Goal: Task Accomplishment & Management: Complete application form

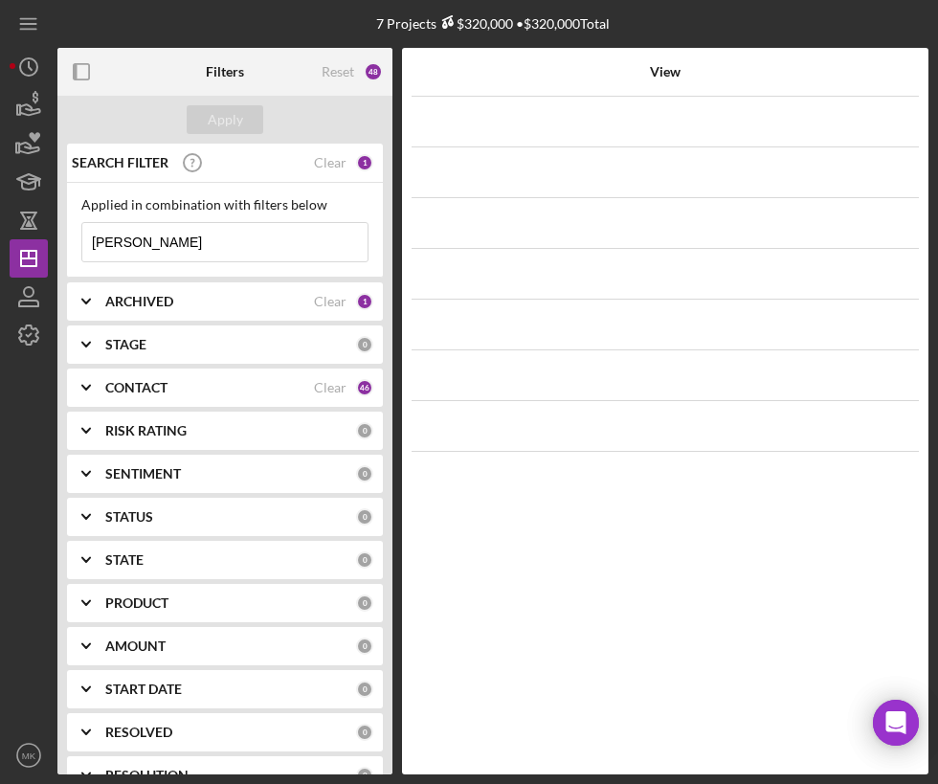
drag, startPoint x: 172, startPoint y: 253, endPoint x: 135, endPoint y: 256, distance: 37.5
click at [135, 259] on input "[PERSON_NAME]" at bounding box center [224, 242] width 285 height 38
drag, startPoint x: 155, startPoint y: 237, endPoint x: 19, endPoint y: 251, distance: 136.5
click at [15, 252] on div "7 Projects $320,000 • $320,000 Total [PERSON_NAME] Filters Reset 48 Apply SEARC…" at bounding box center [469, 387] width 918 height 774
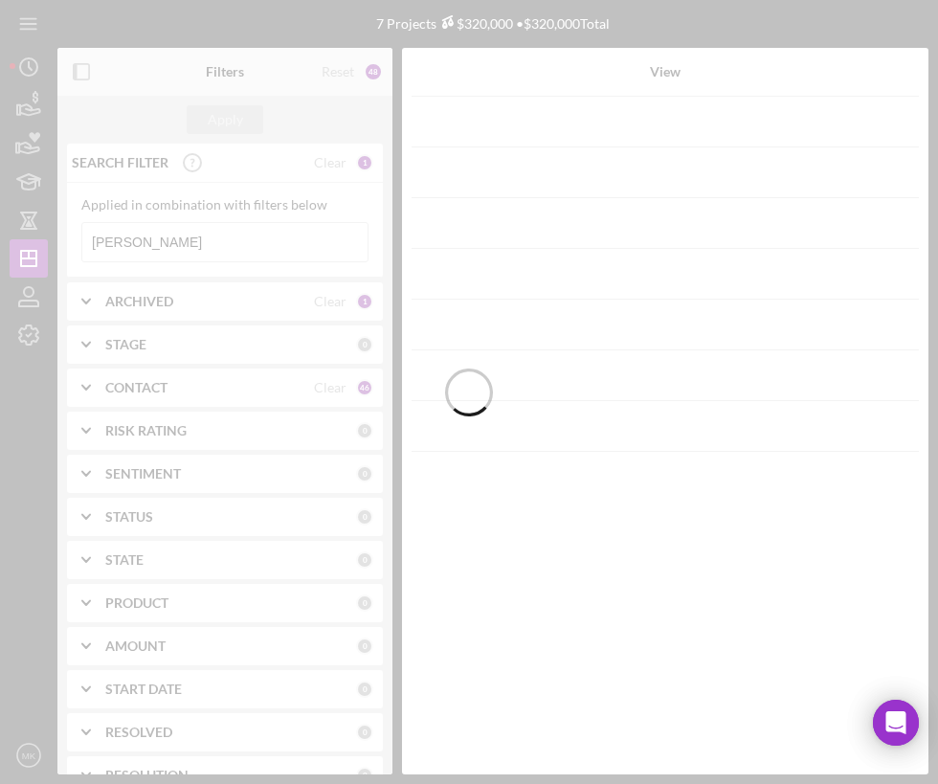
type input "[PERSON_NAME]"
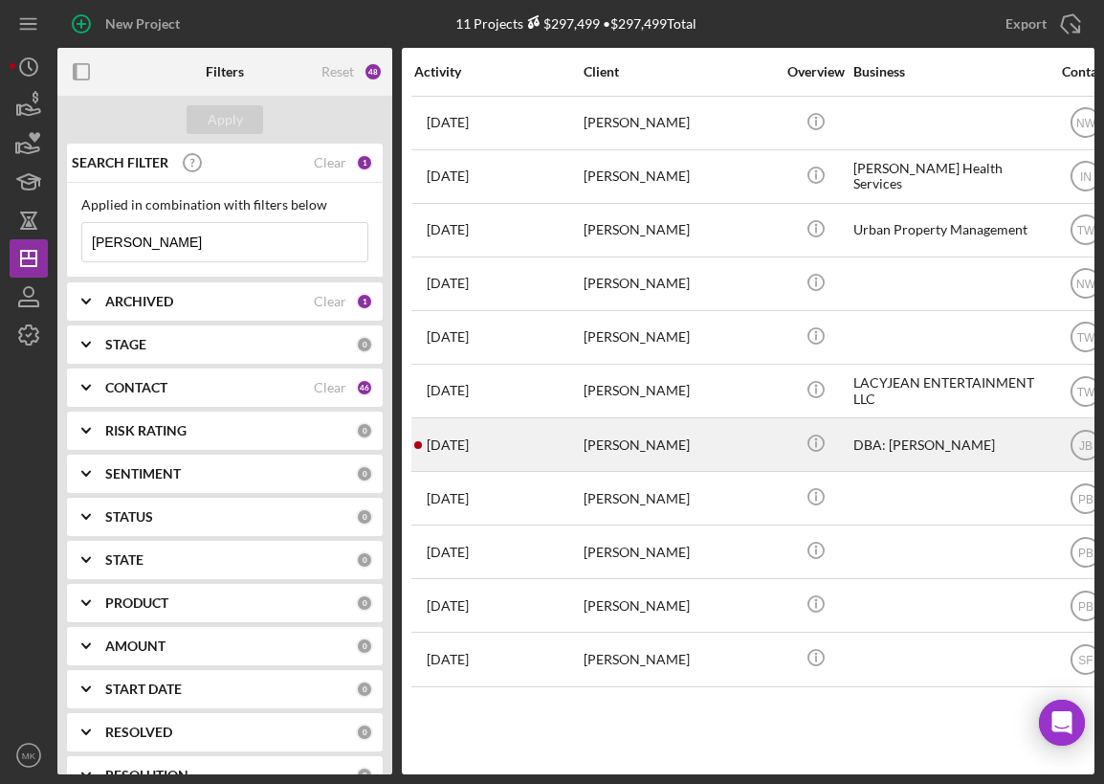
click at [654, 445] on div "[PERSON_NAME]" at bounding box center [679, 444] width 191 height 51
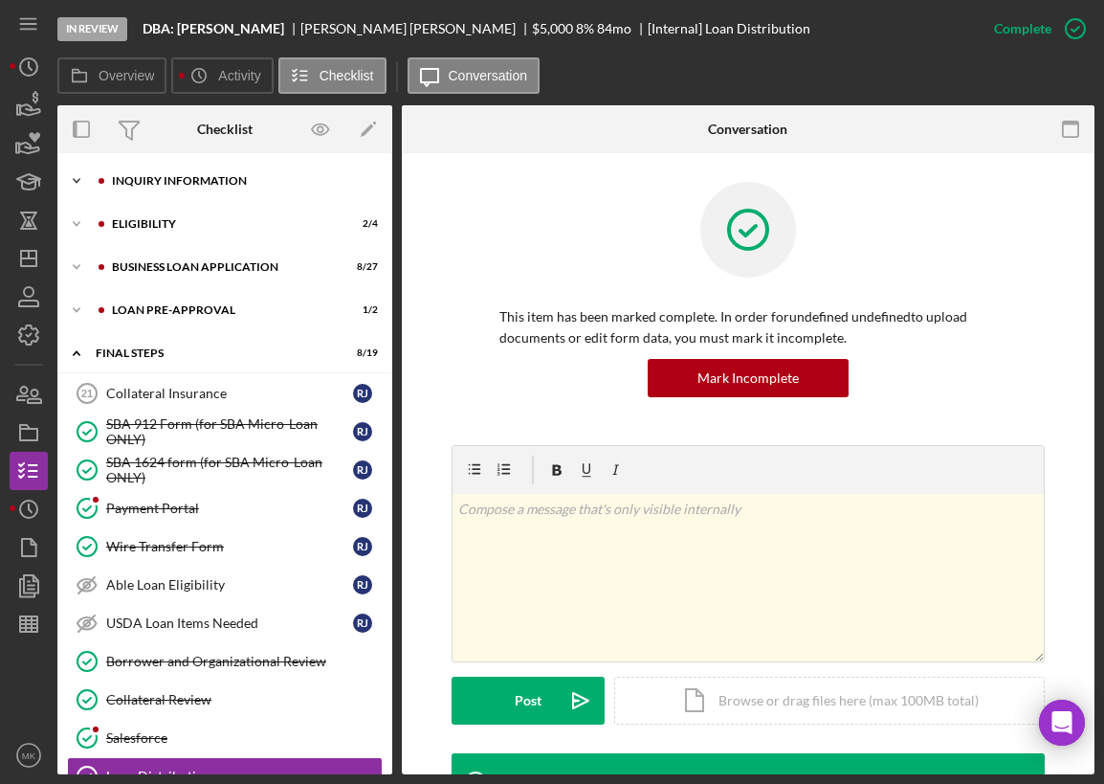
click at [176, 174] on div "Icon/Expander INQUIRY INFORMATION 9 / 11" at bounding box center [224, 181] width 335 height 38
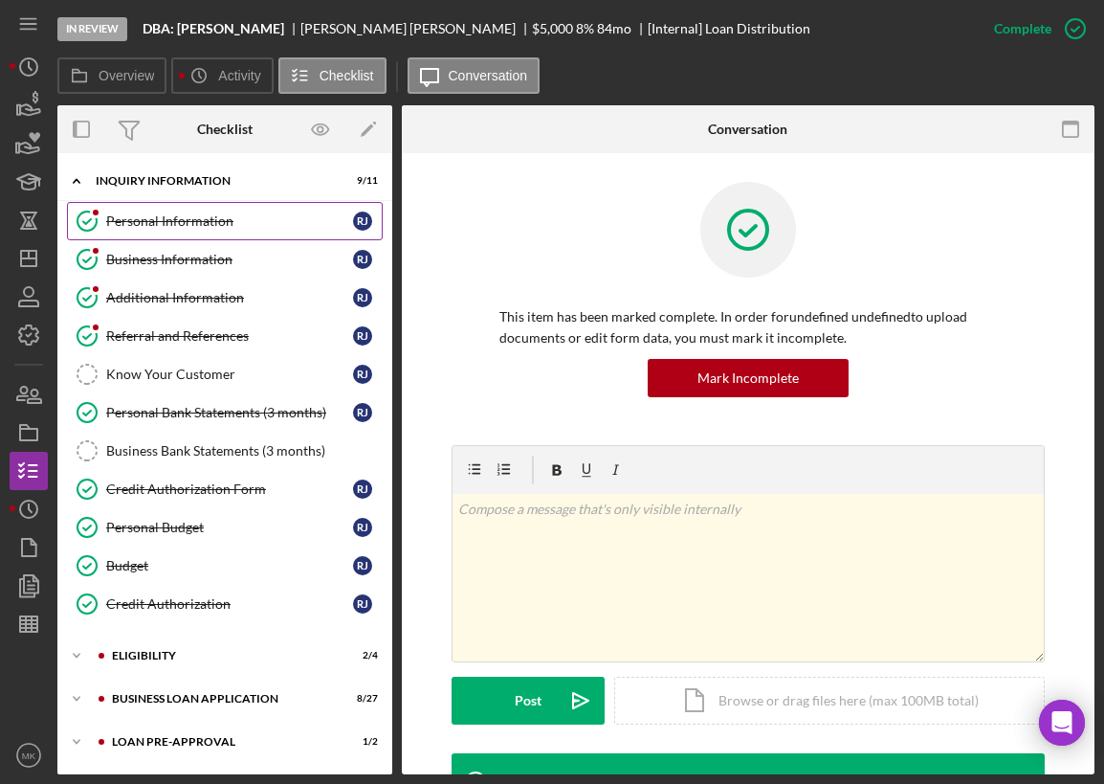
click at [198, 226] on div "Personal Information" at bounding box center [229, 220] width 247 height 15
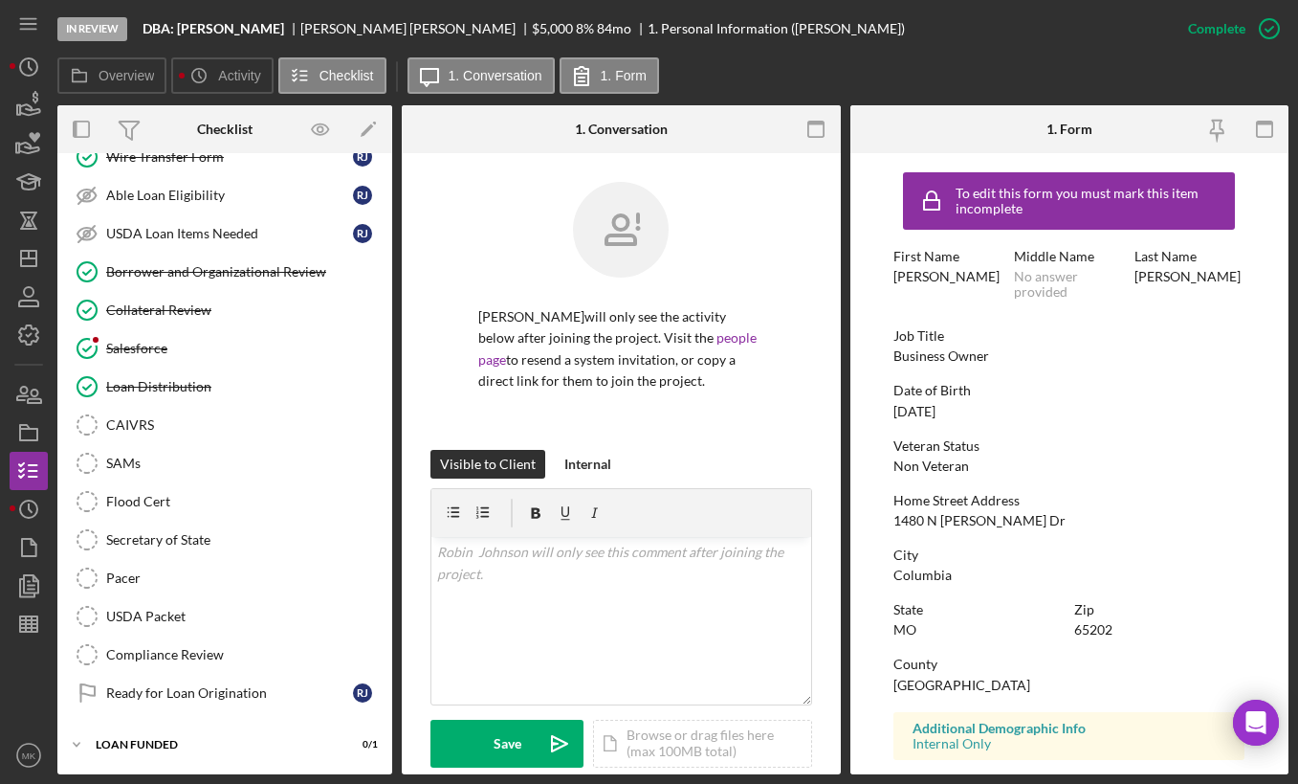
scroll to position [342, 0]
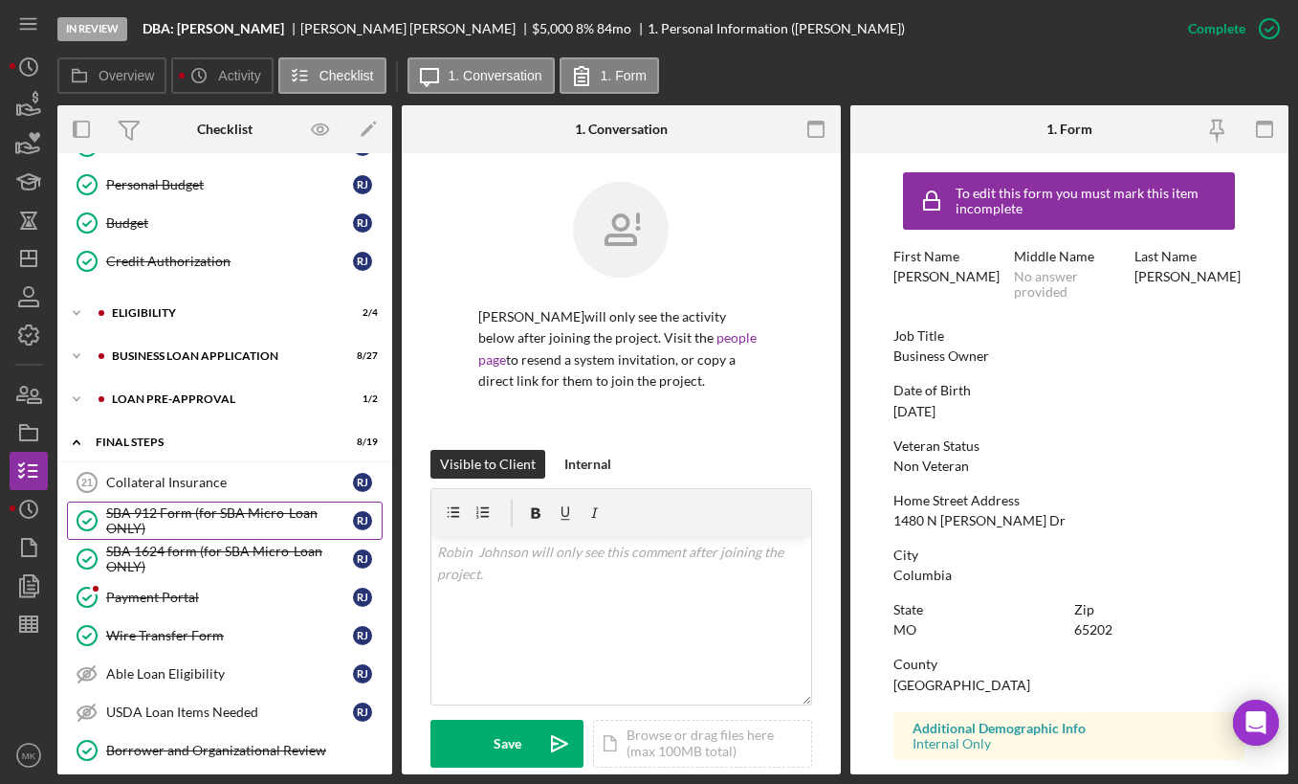
click at [190, 525] on div "SBA 912 Form (for SBA Micro-Loan ONLY)" at bounding box center [229, 520] width 247 height 31
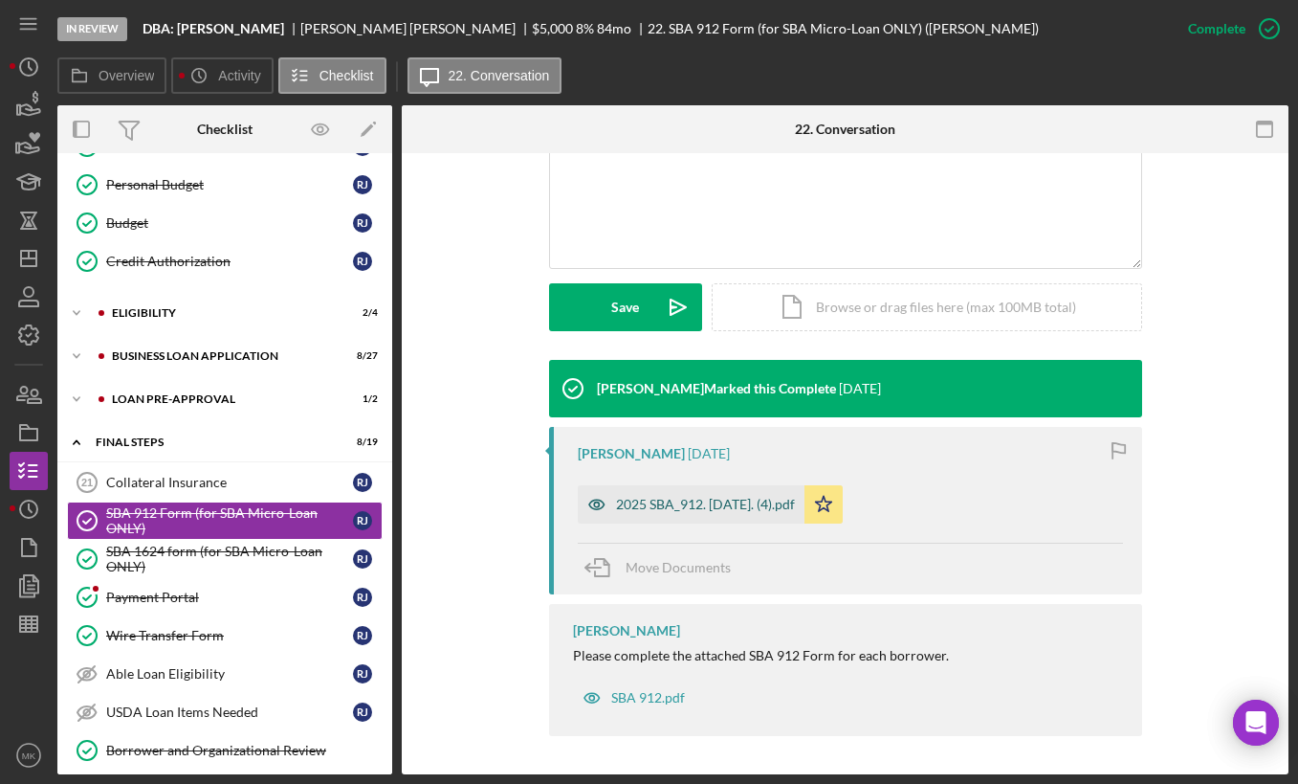
click at [662, 511] on div "2025 SBA_912. [DATE]. (4).pdf" at bounding box center [705, 504] width 179 height 15
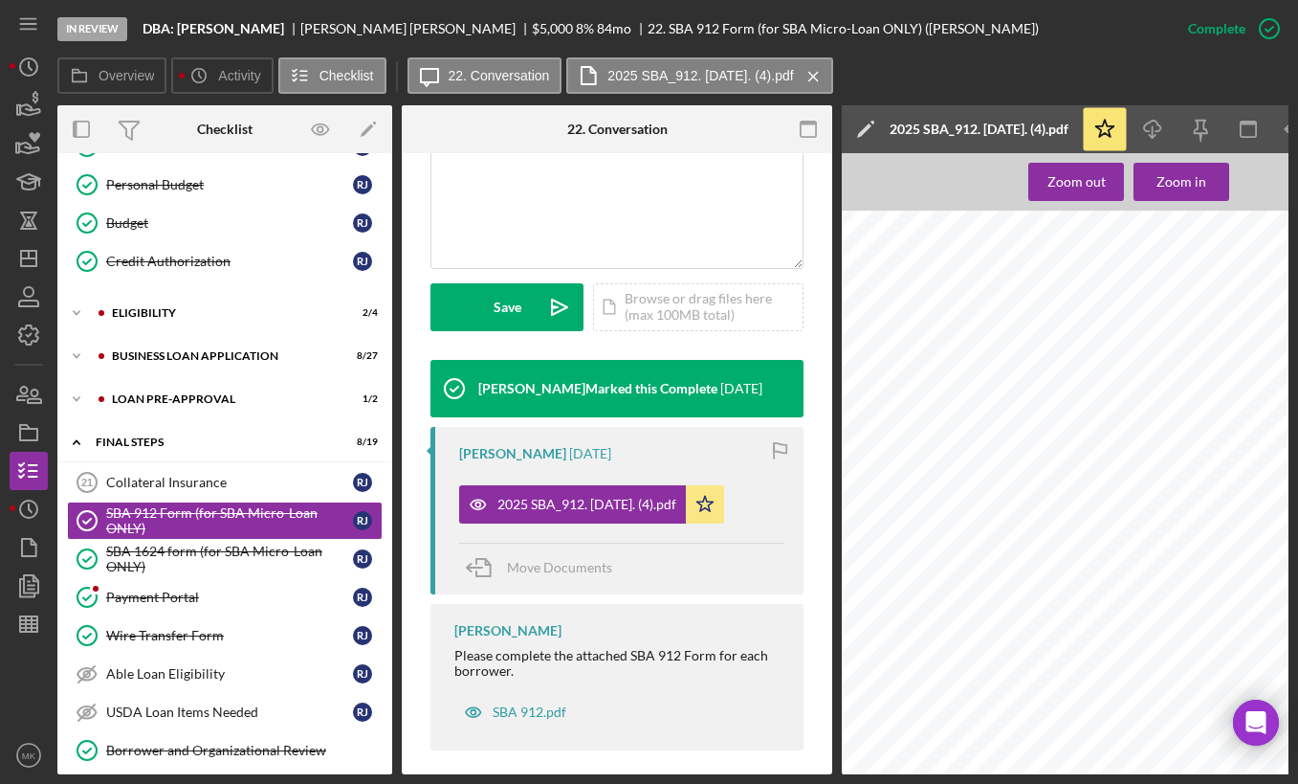
scroll to position [191, 0]
click at [235, 562] on div "SBA 1624 form (for SBA Micro-Loan ONLY)" at bounding box center [229, 558] width 247 height 31
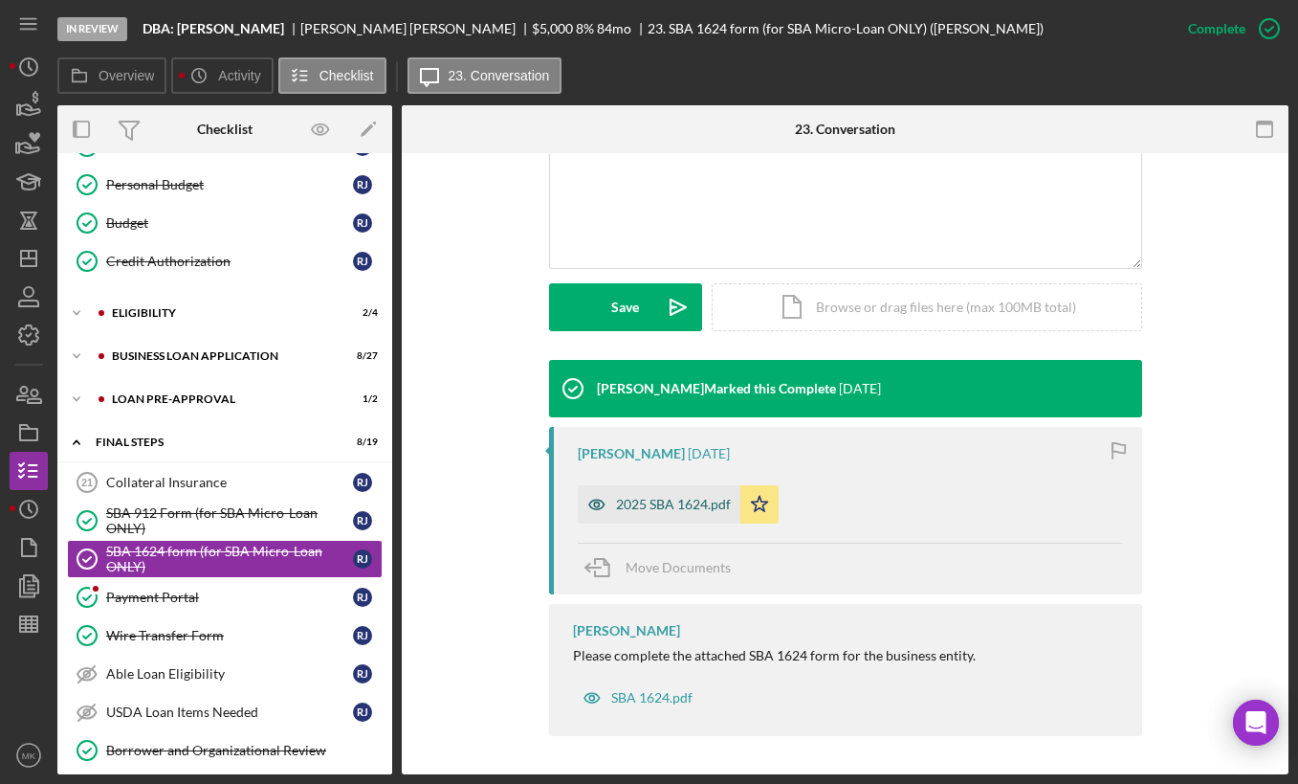
click at [725, 492] on div "2025 SBA 1624.pdf" at bounding box center [659, 504] width 163 height 38
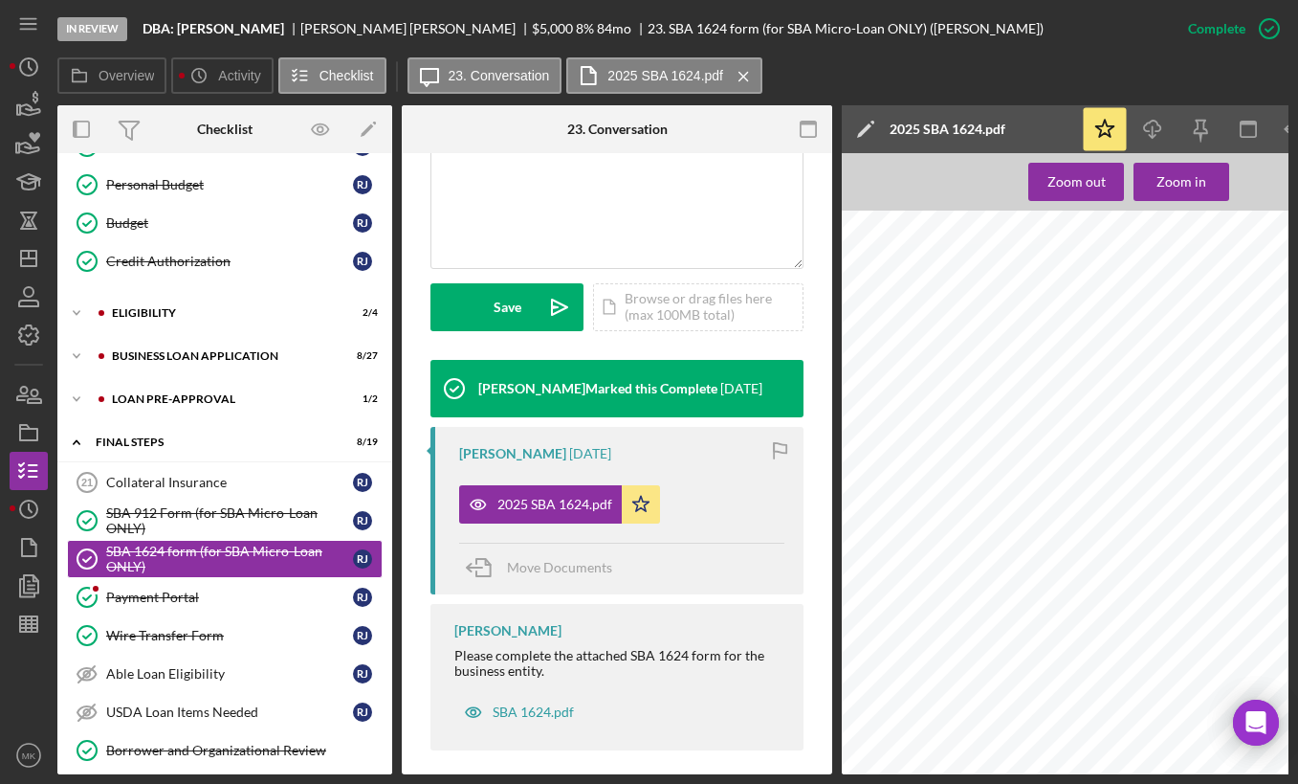
scroll to position [287, 0]
click at [40, 257] on icon "Icon/Dashboard" at bounding box center [29, 258] width 48 height 48
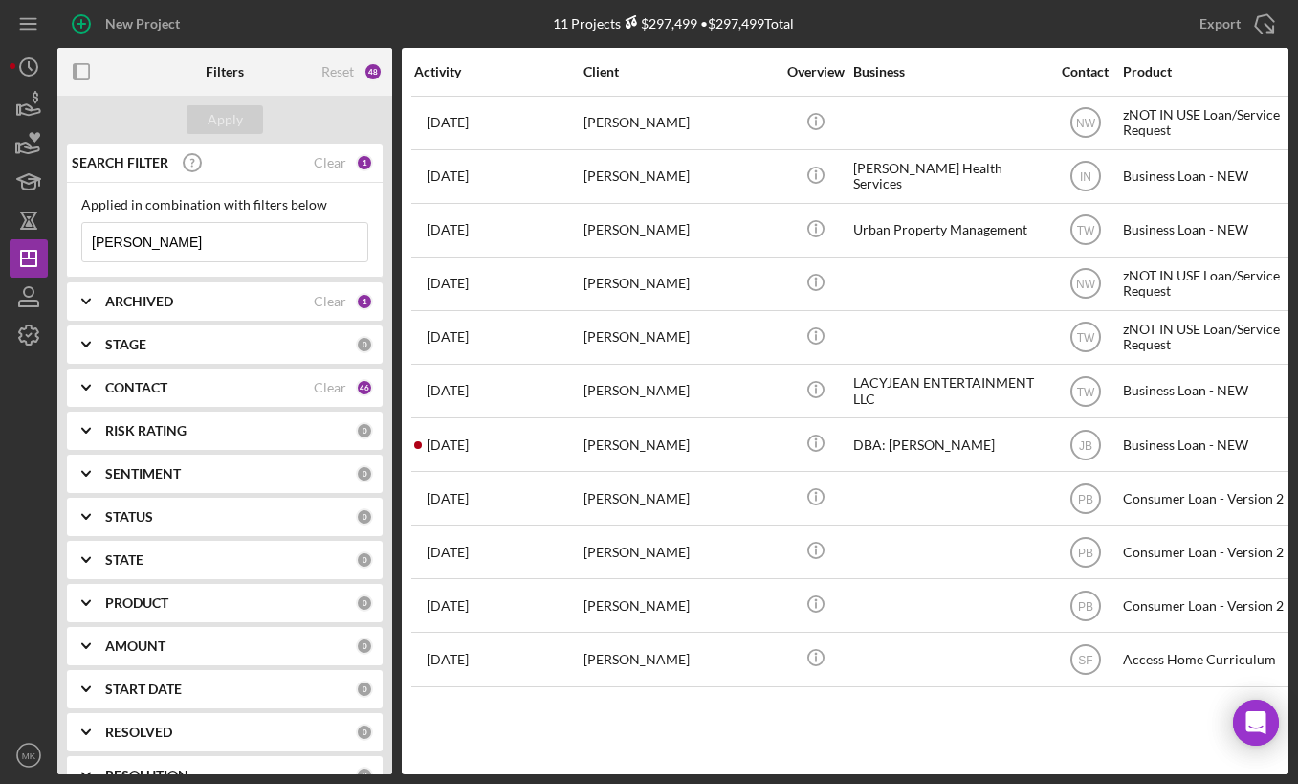
drag, startPoint x: 173, startPoint y: 238, endPoint x: 118, endPoint y: 234, distance: 55.6
click at [125, 237] on input "[PERSON_NAME]" at bounding box center [224, 242] width 285 height 38
drag, startPoint x: 154, startPoint y: 256, endPoint x: 52, endPoint y: 236, distance: 104.3
click at [52, 236] on div "New Project 11 Projects $297,499 • $297,499 Total [PERSON_NAME] Export Icon/Exp…" at bounding box center [649, 387] width 1279 height 774
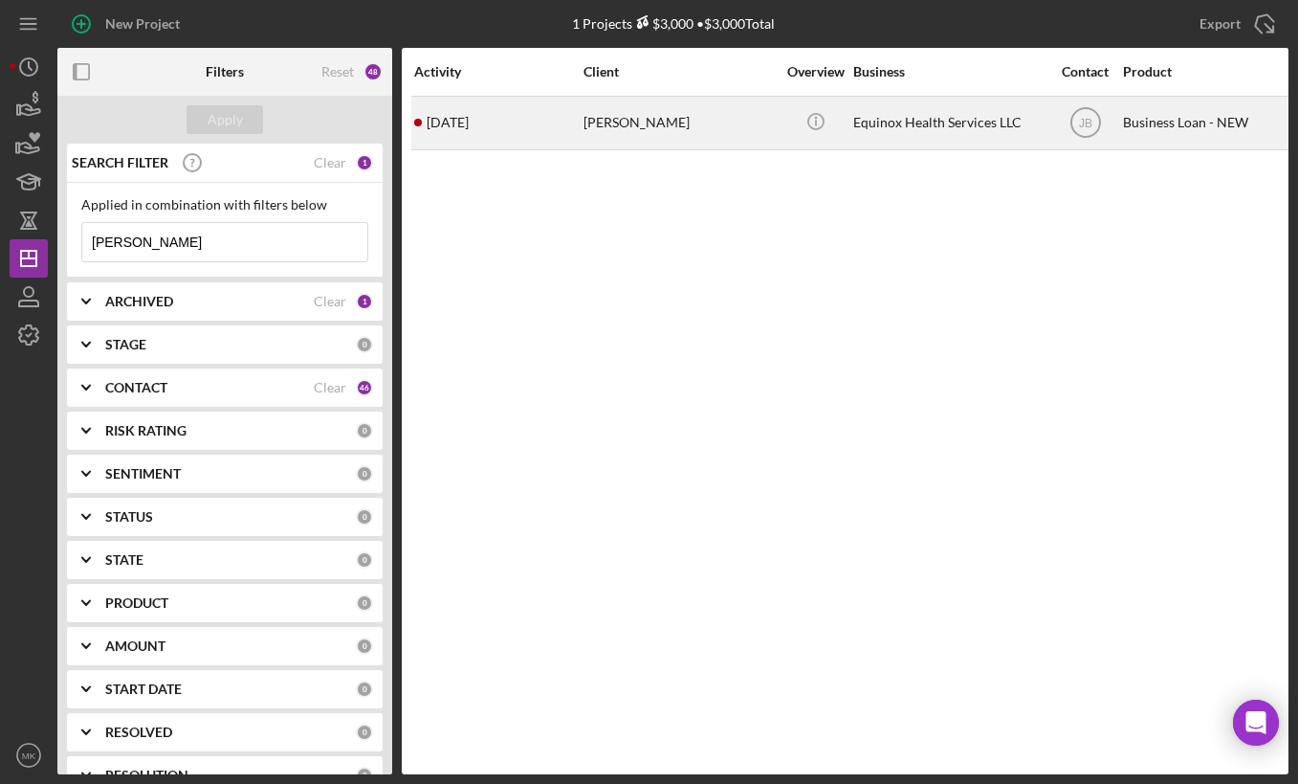
type input "[PERSON_NAME]"
click at [621, 132] on div "[PERSON_NAME]" at bounding box center [679, 123] width 191 height 51
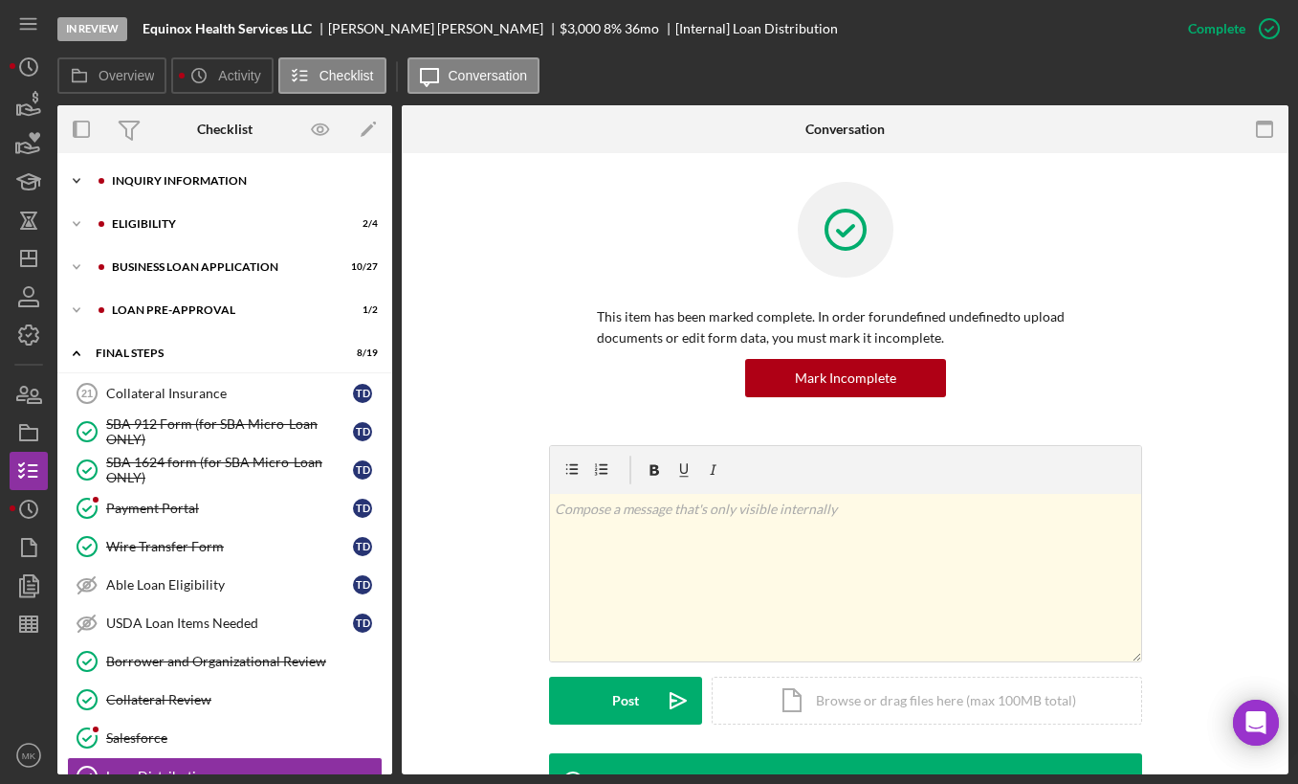
click at [181, 179] on div "INQUIRY INFORMATION" at bounding box center [240, 180] width 256 height 11
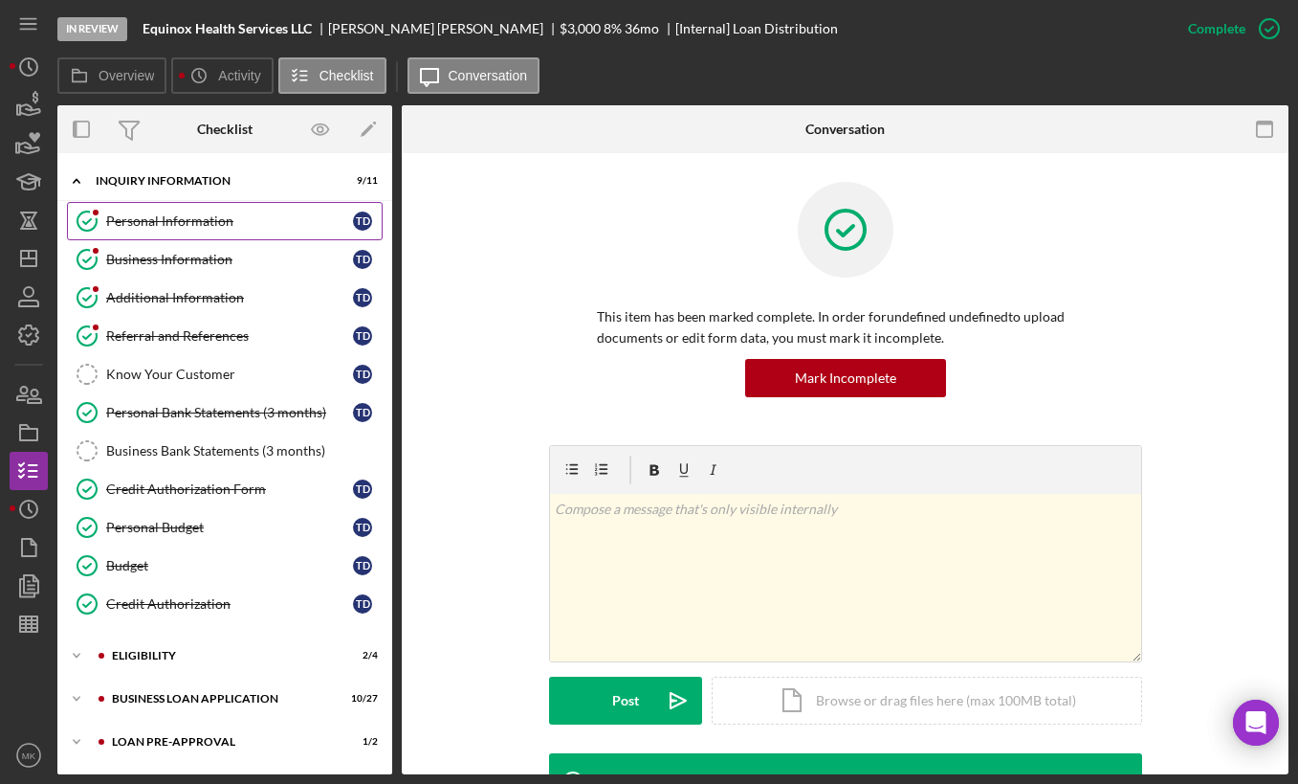
click at [182, 228] on div "Personal Information" at bounding box center [229, 220] width 247 height 15
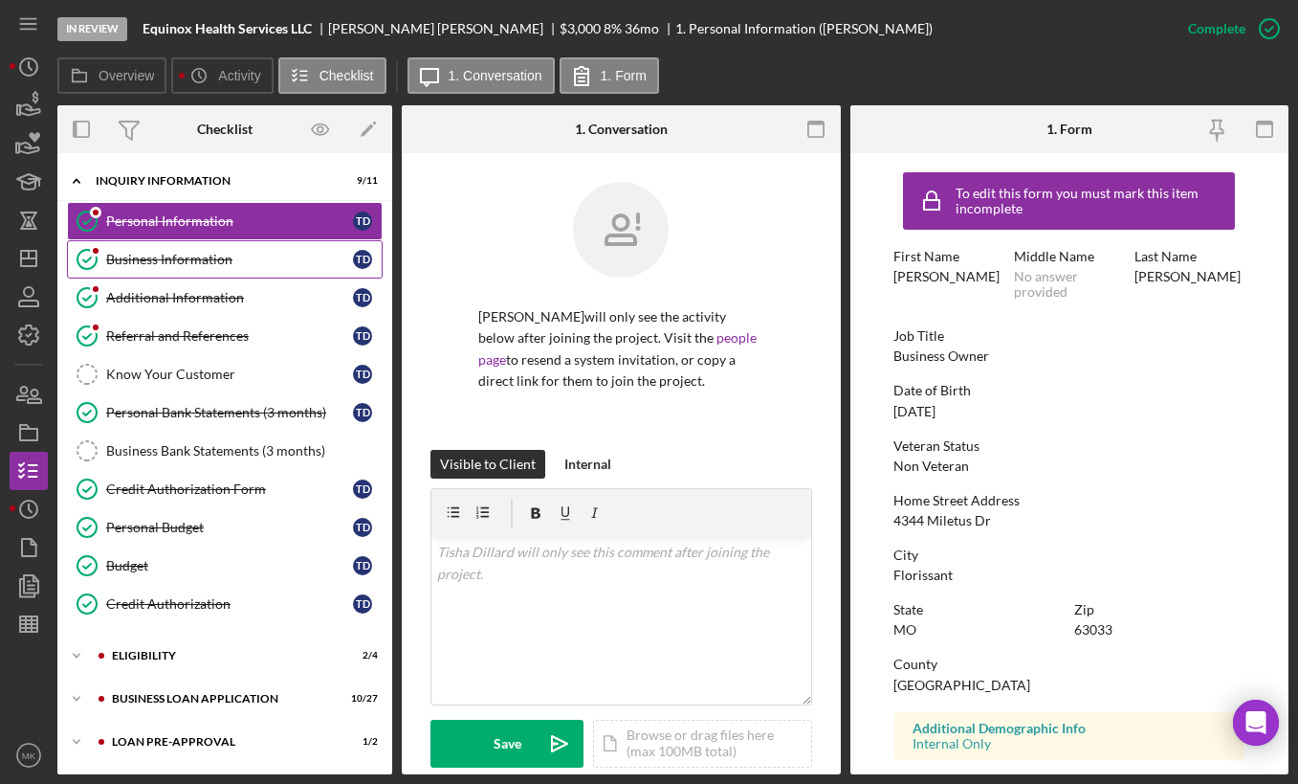
click at [177, 257] on div "Business Information" at bounding box center [229, 259] width 247 height 15
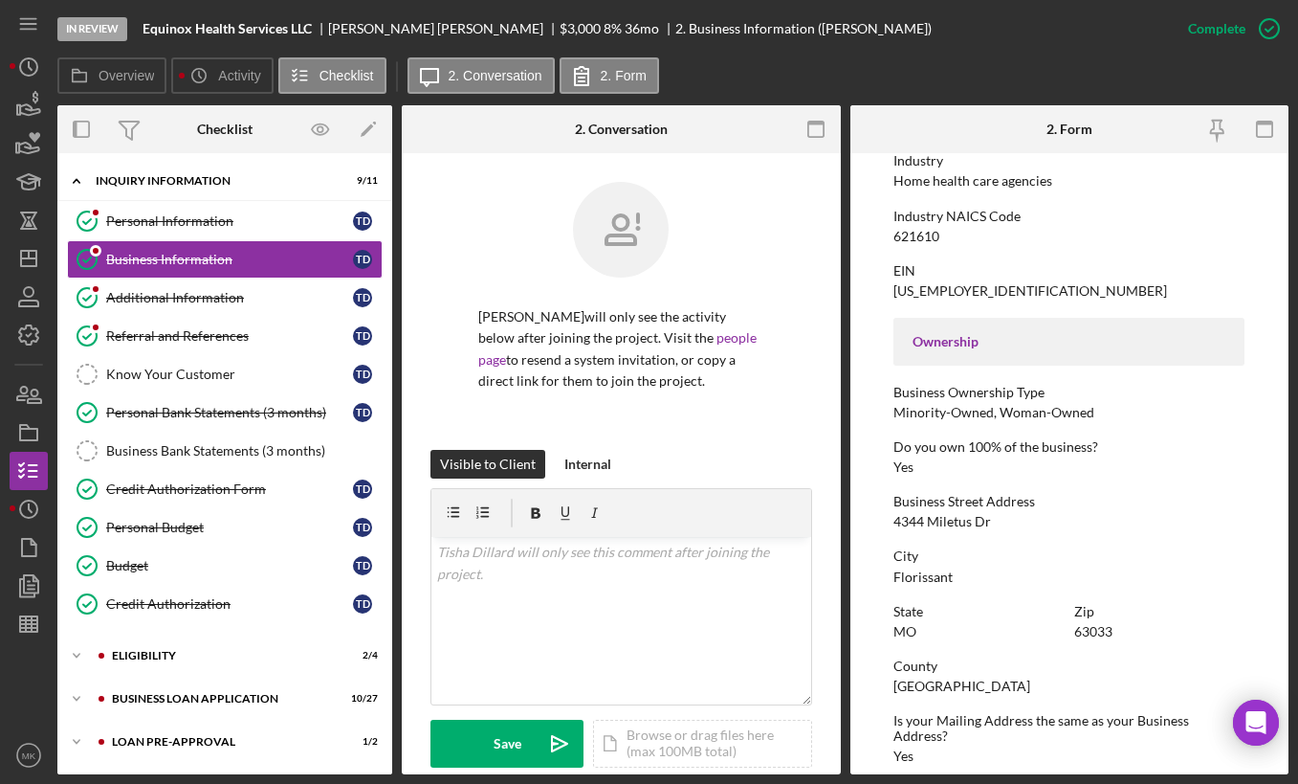
scroll to position [574, 0]
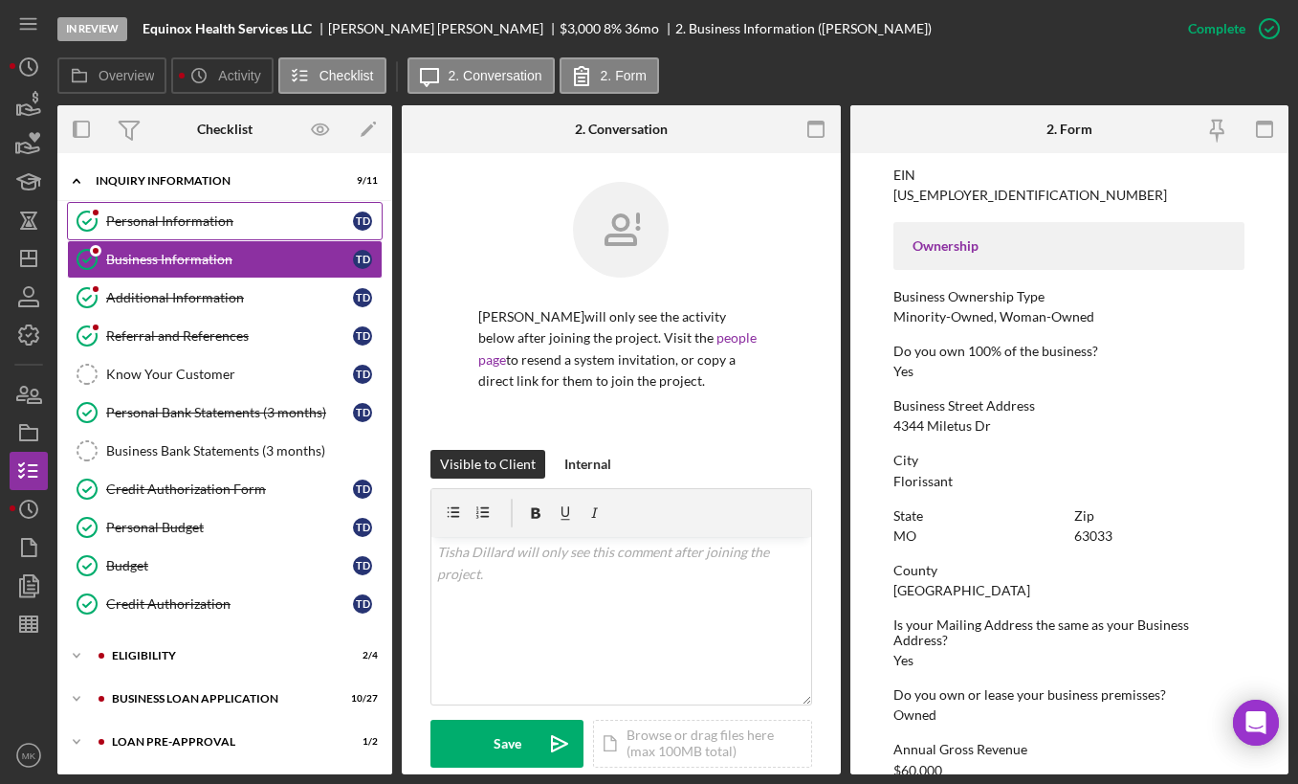
click at [159, 224] on div "Personal Information" at bounding box center [229, 220] width 247 height 15
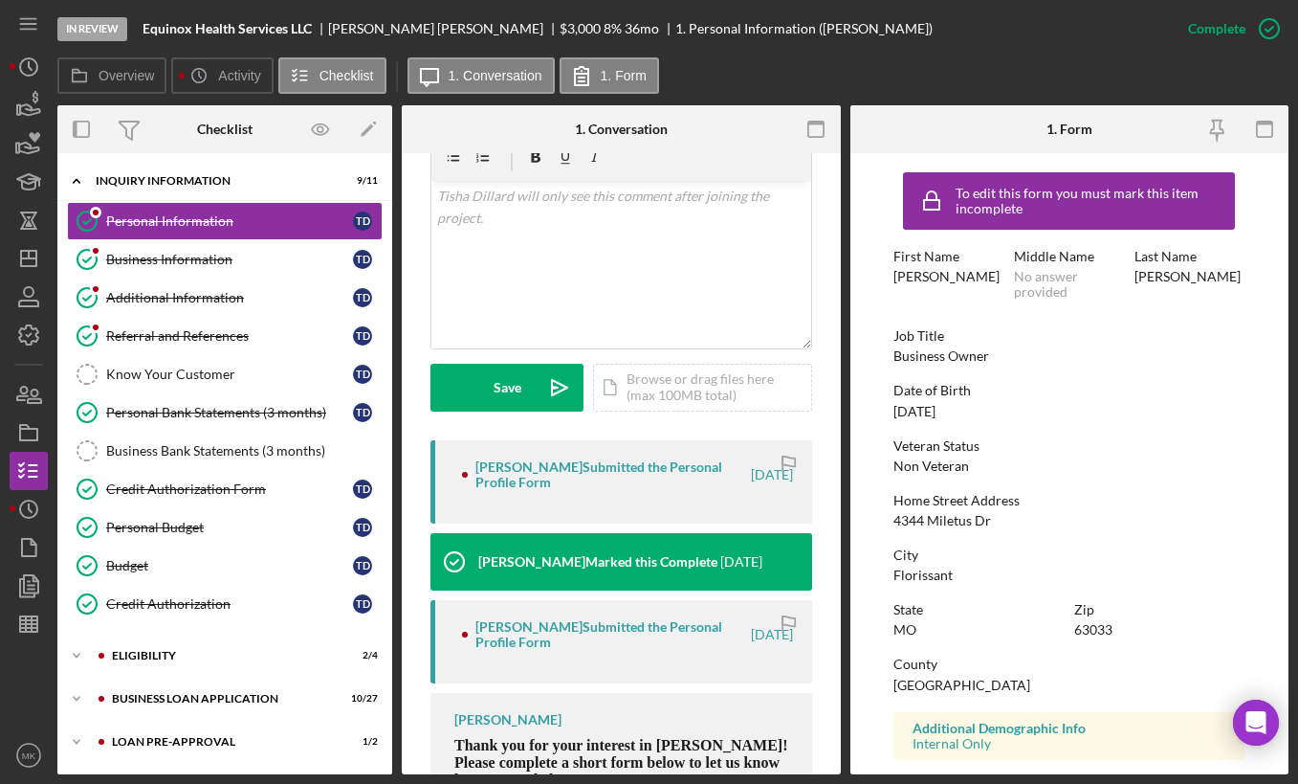
scroll to position [260, 0]
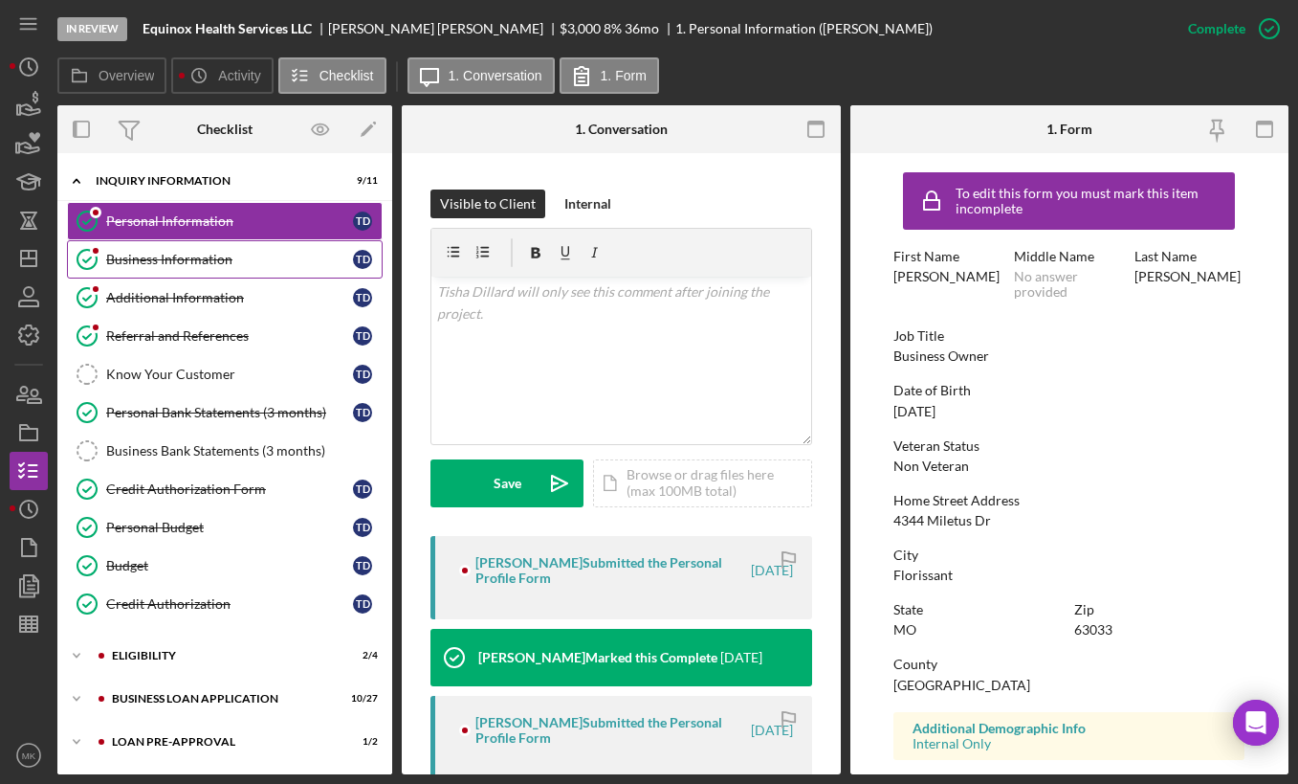
click at [241, 255] on div "Business Information" at bounding box center [229, 259] width 247 height 15
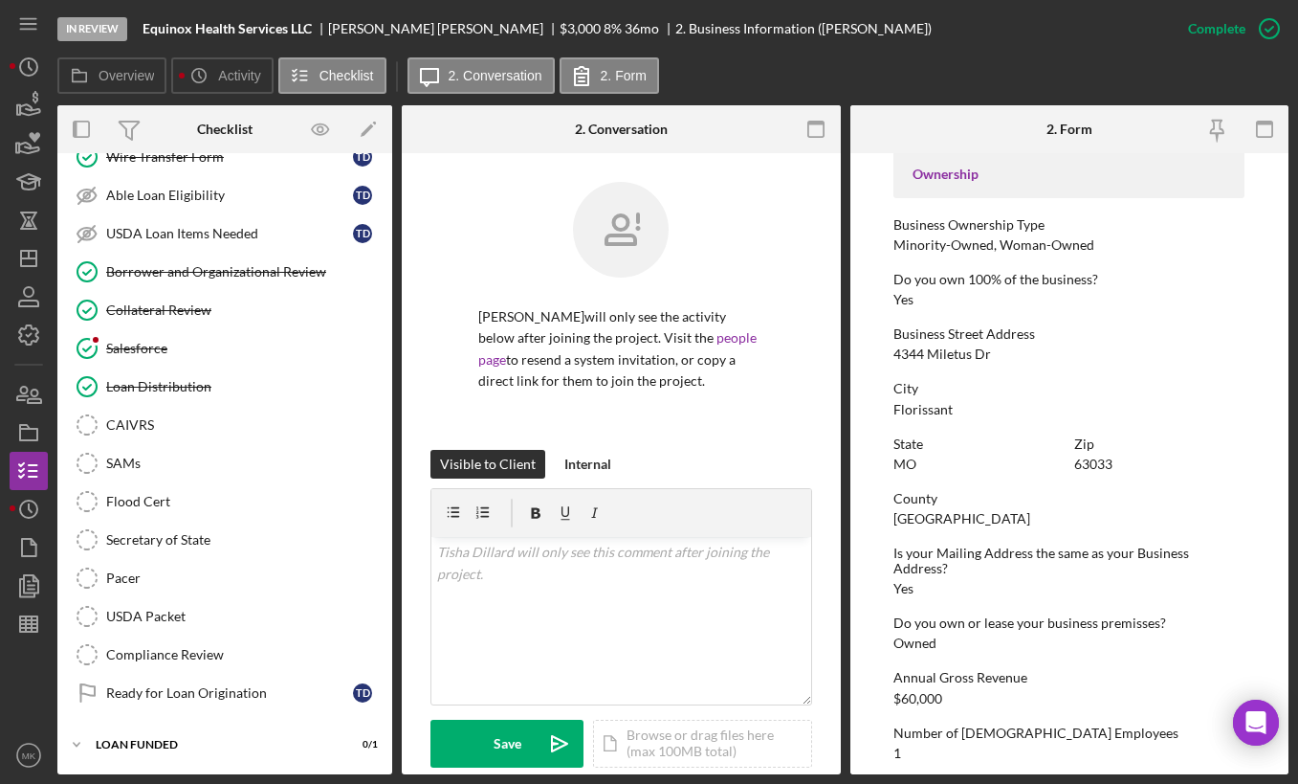
scroll to position [247, 0]
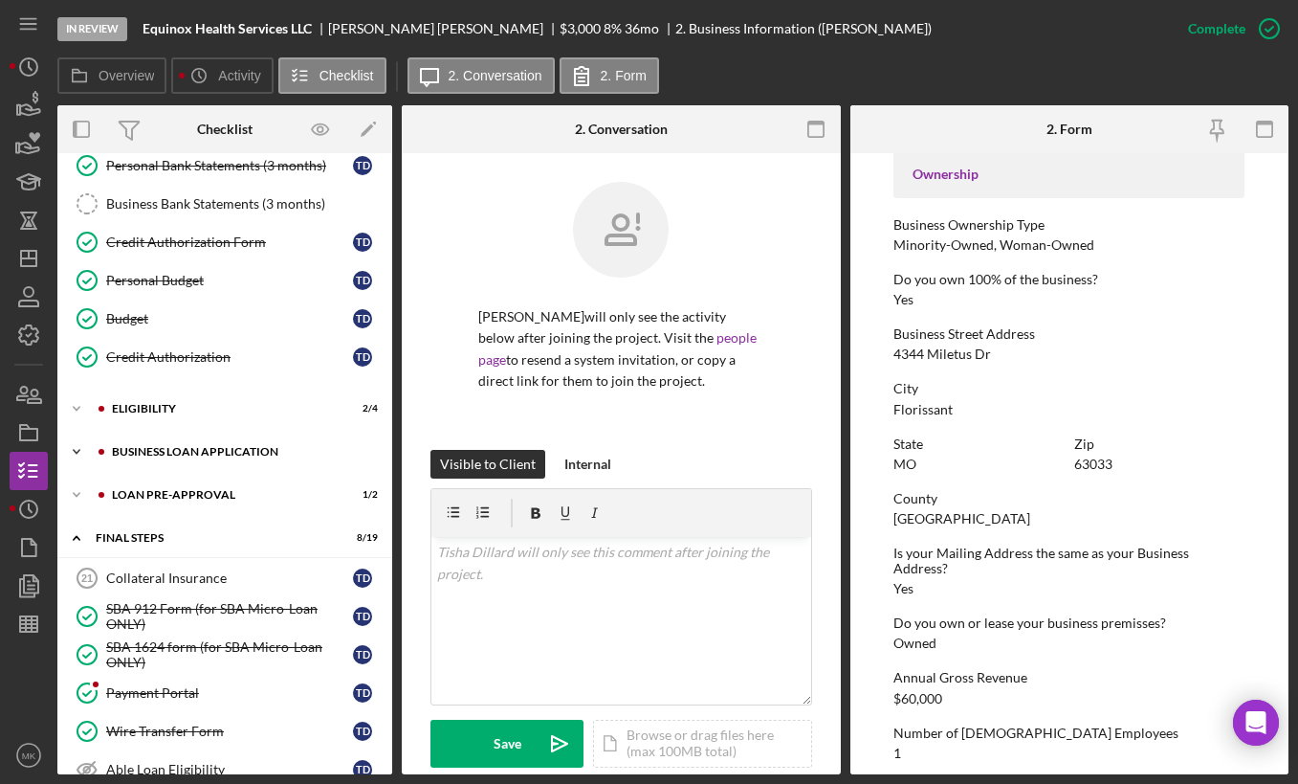
click at [144, 443] on div "Icon/Expander BUSINESS LOAN APPLICATION 10 / 27" at bounding box center [224, 451] width 335 height 38
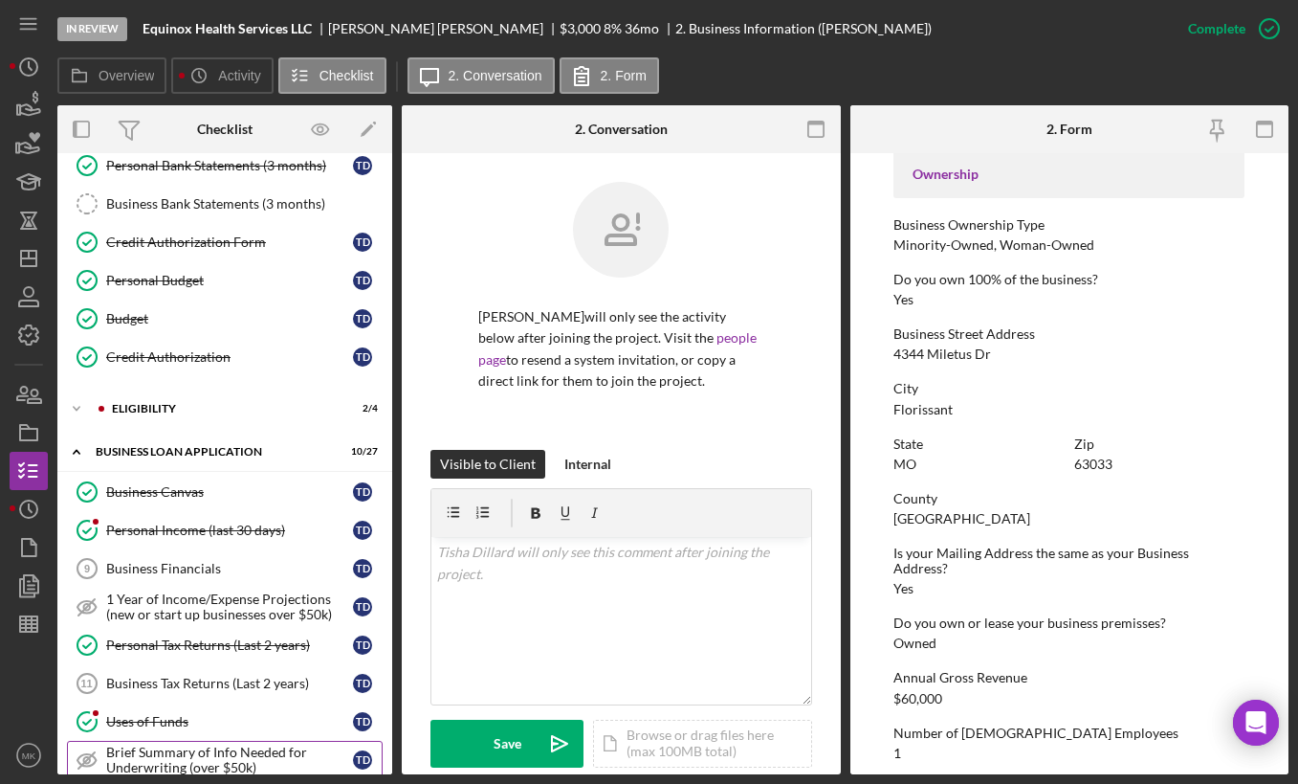
scroll to position [534, 0]
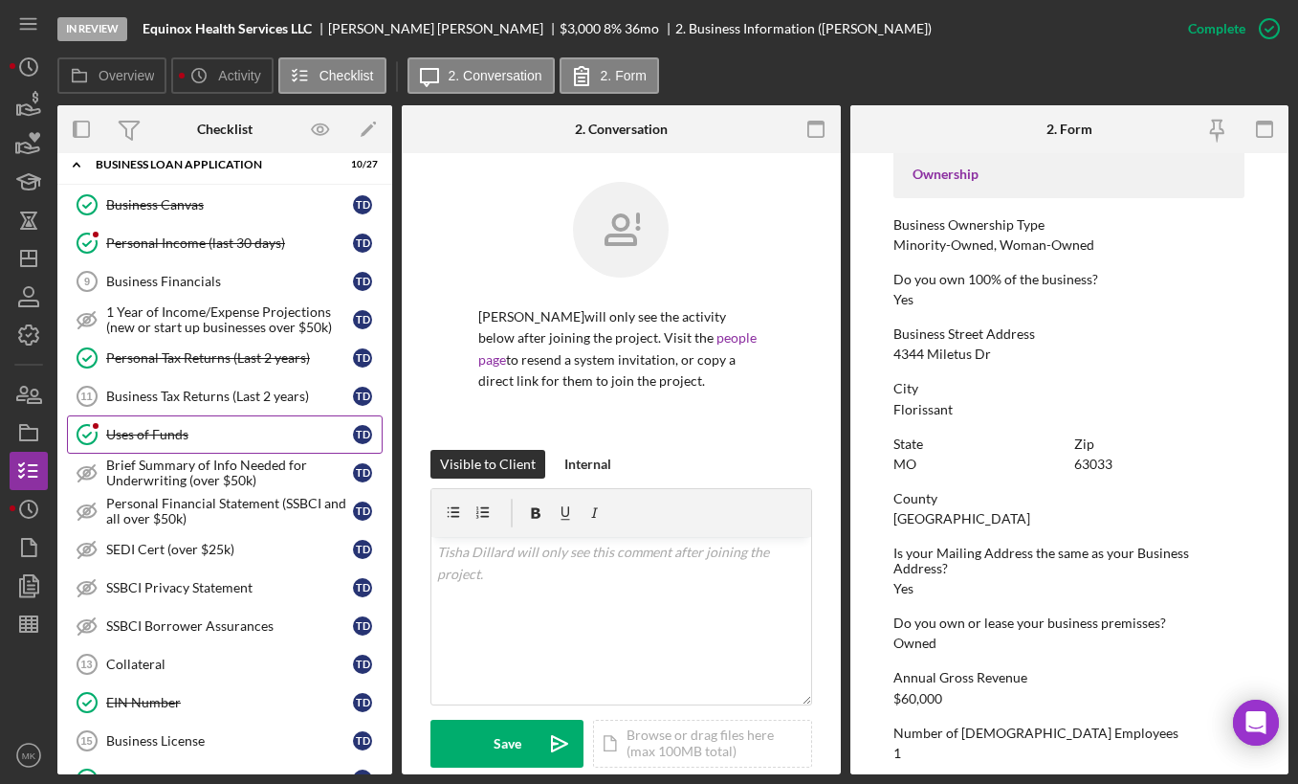
click at [194, 440] on div "Uses of Funds" at bounding box center [229, 434] width 247 height 15
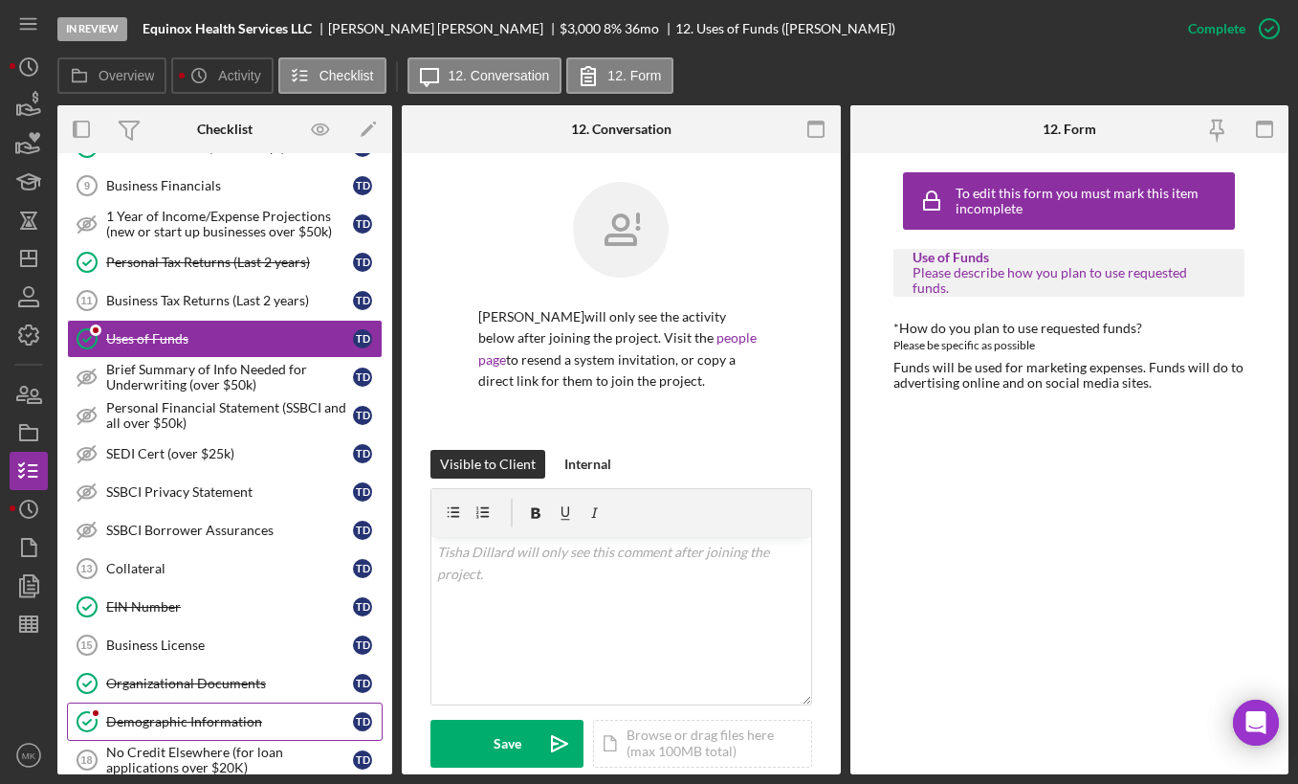
scroll to position [916, 0]
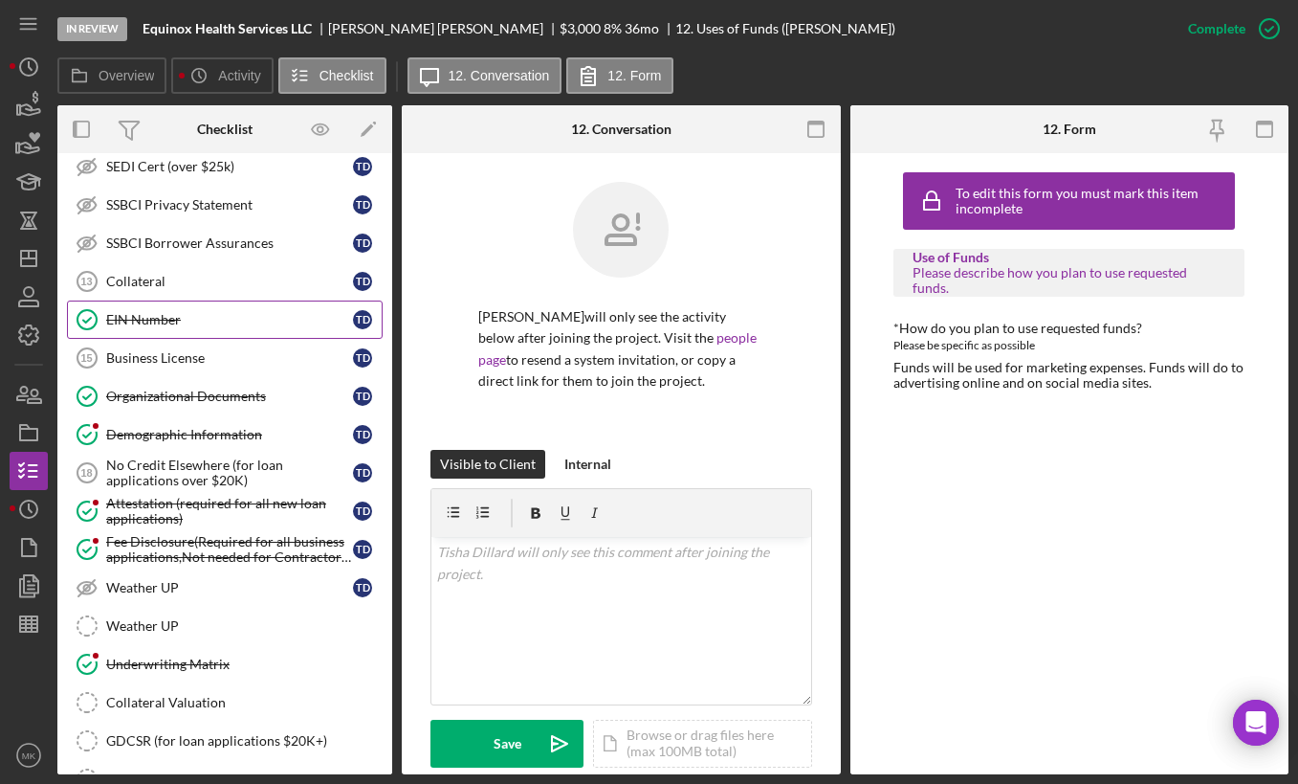
click at [165, 322] on div "EIN Number" at bounding box center [229, 319] width 247 height 15
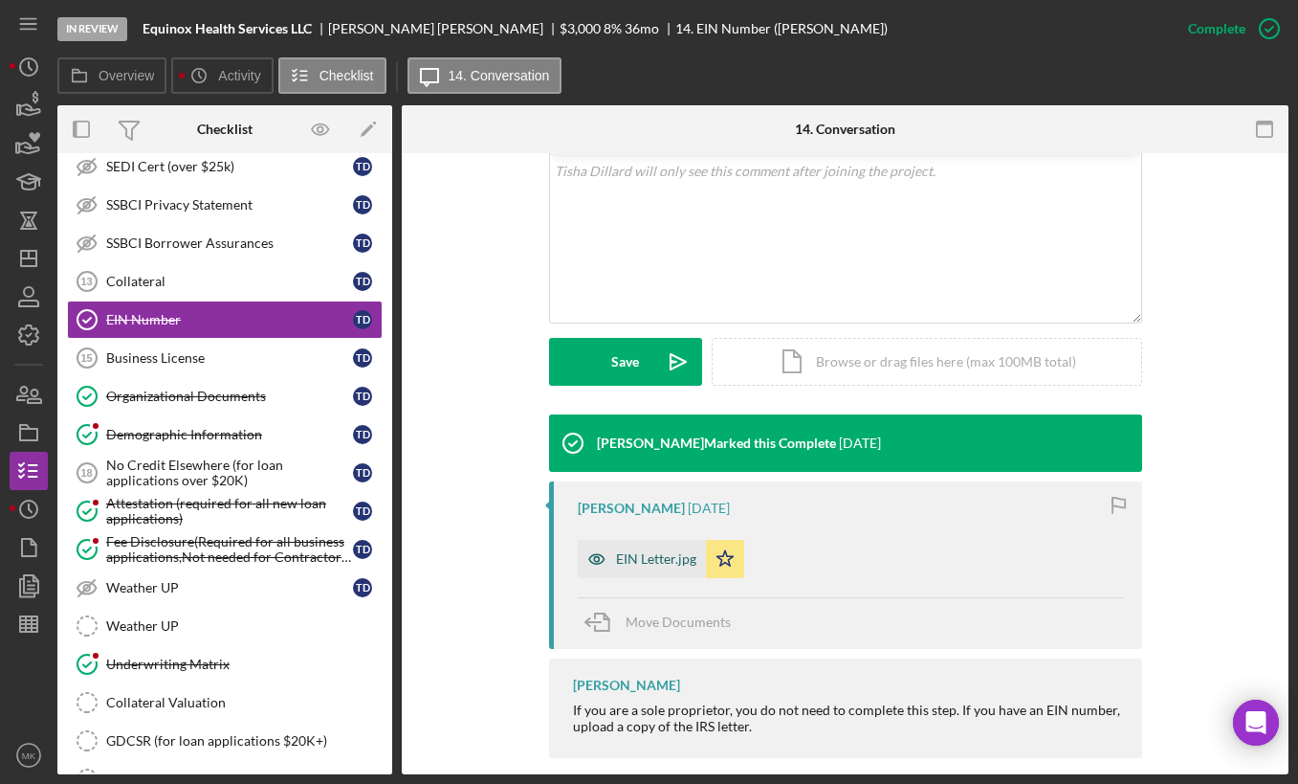
click at [635, 551] on div "EIN Letter.jpg" at bounding box center [656, 558] width 80 height 15
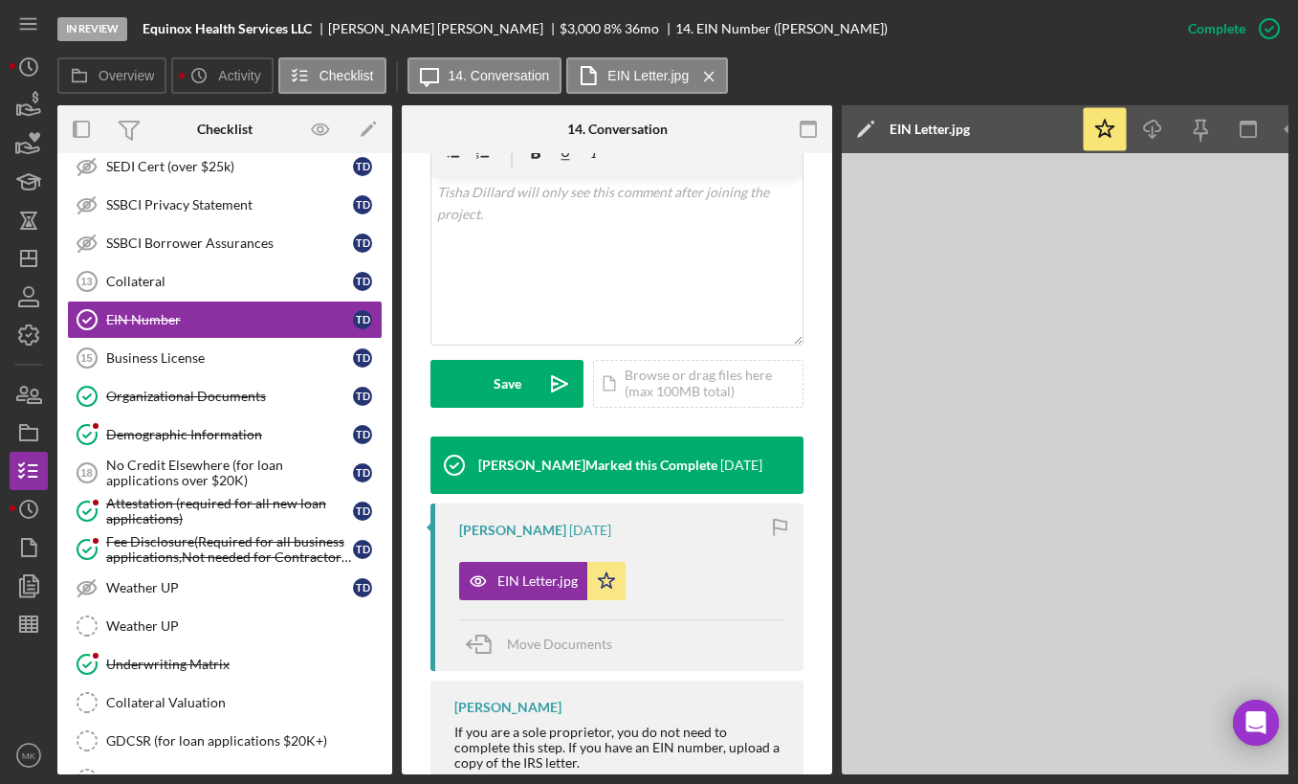
scroll to position [403, 0]
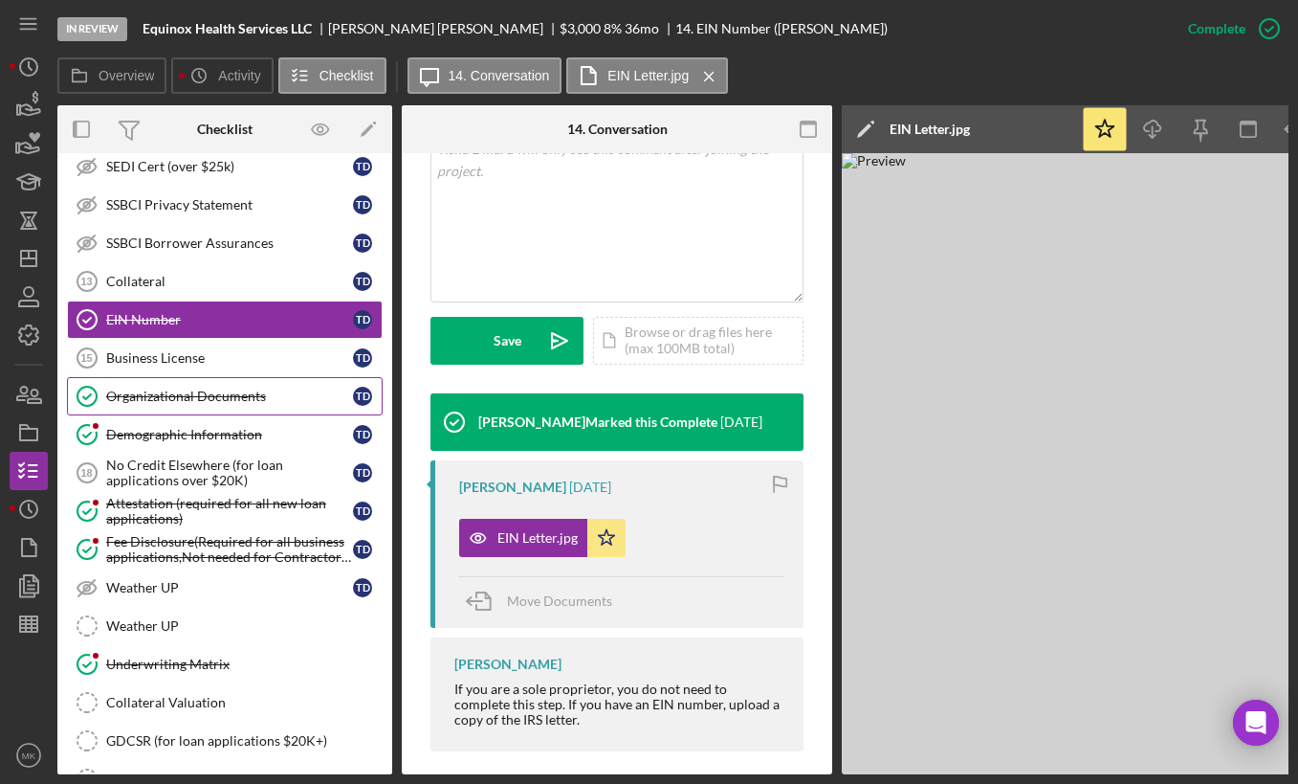
click at [194, 403] on div "Organizational Documents" at bounding box center [229, 395] width 247 height 15
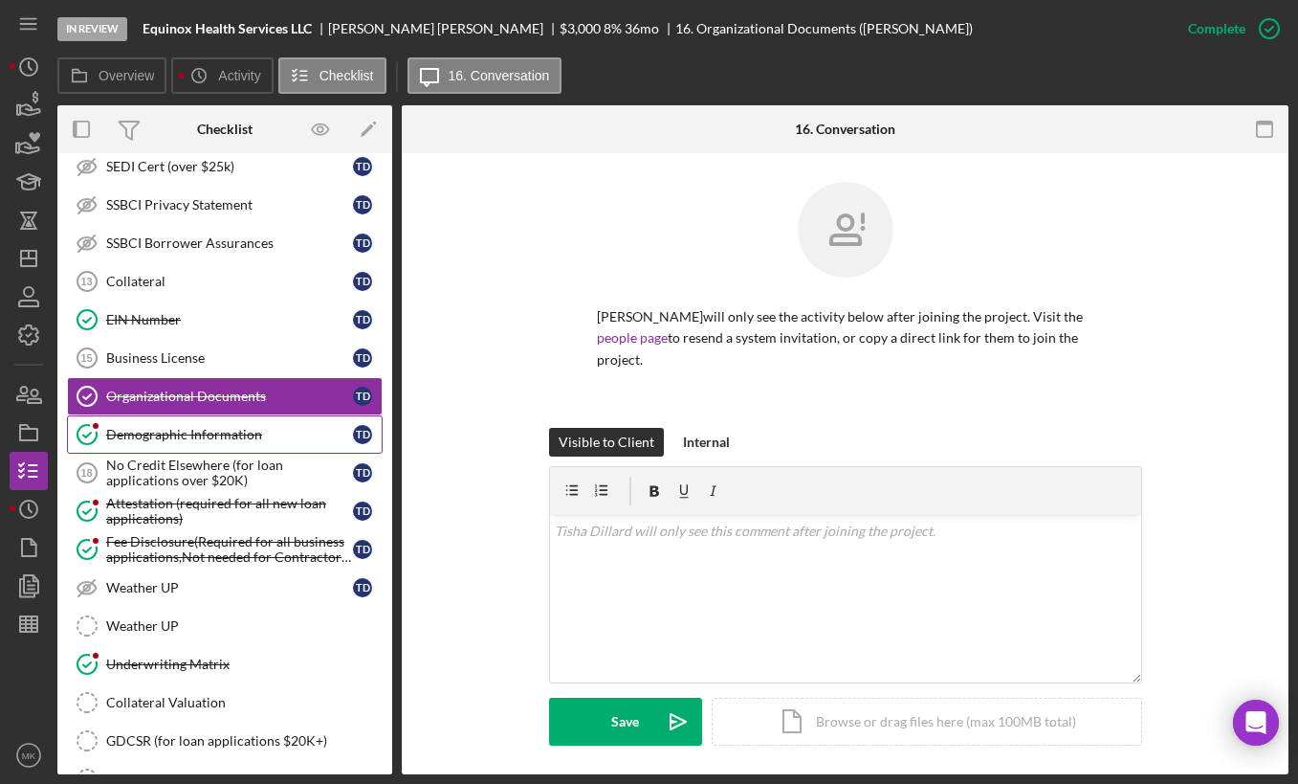
click at [246, 437] on div "Demographic Information" at bounding box center [229, 434] width 247 height 15
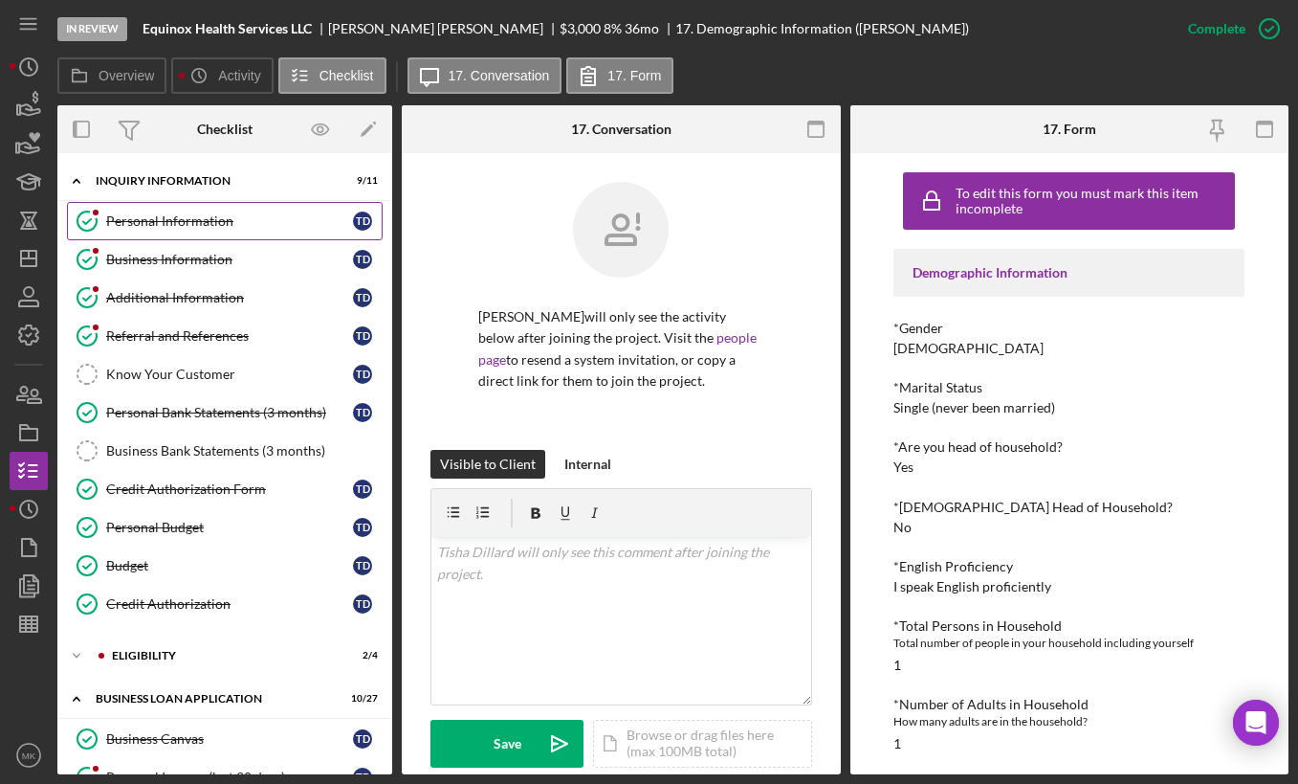
click at [182, 229] on div "Personal Information" at bounding box center [229, 220] width 247 height 15
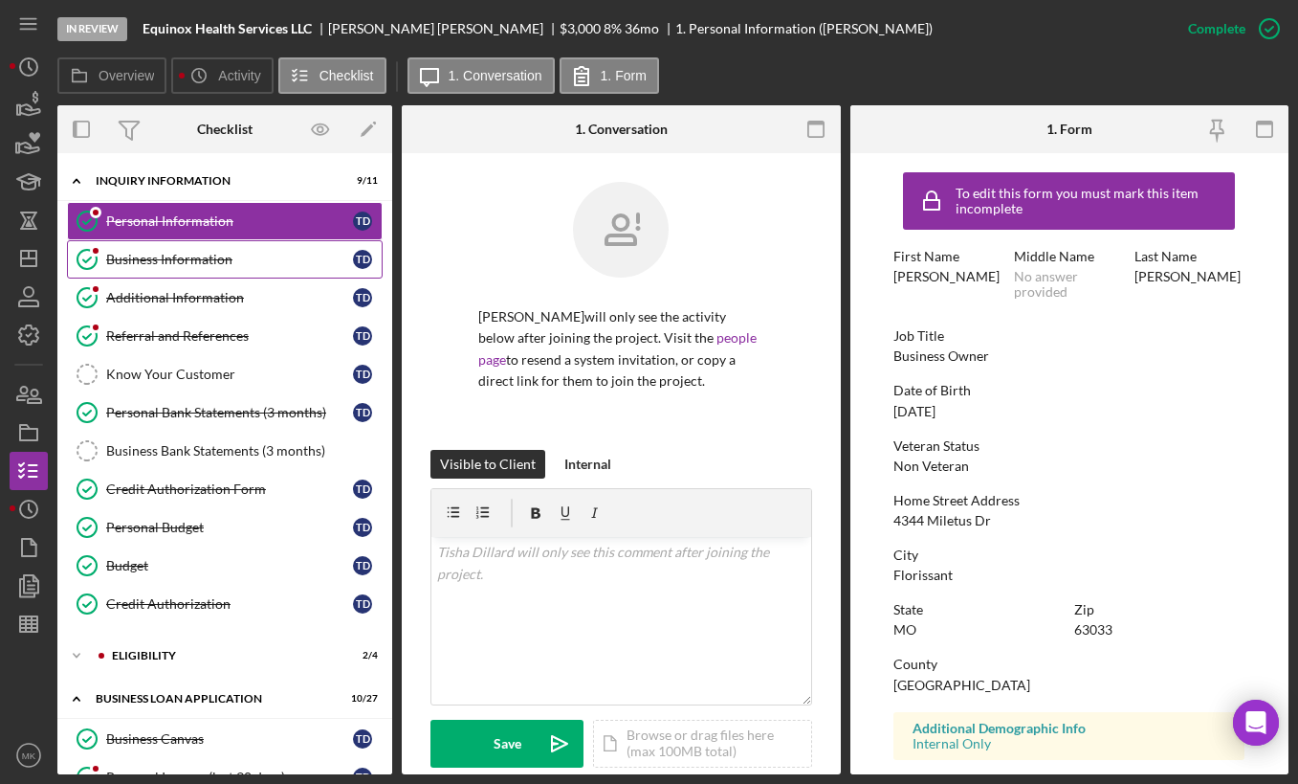
click at [188, 263] on div "Business Information" at bounding box center [229, 259] width 247 height 15
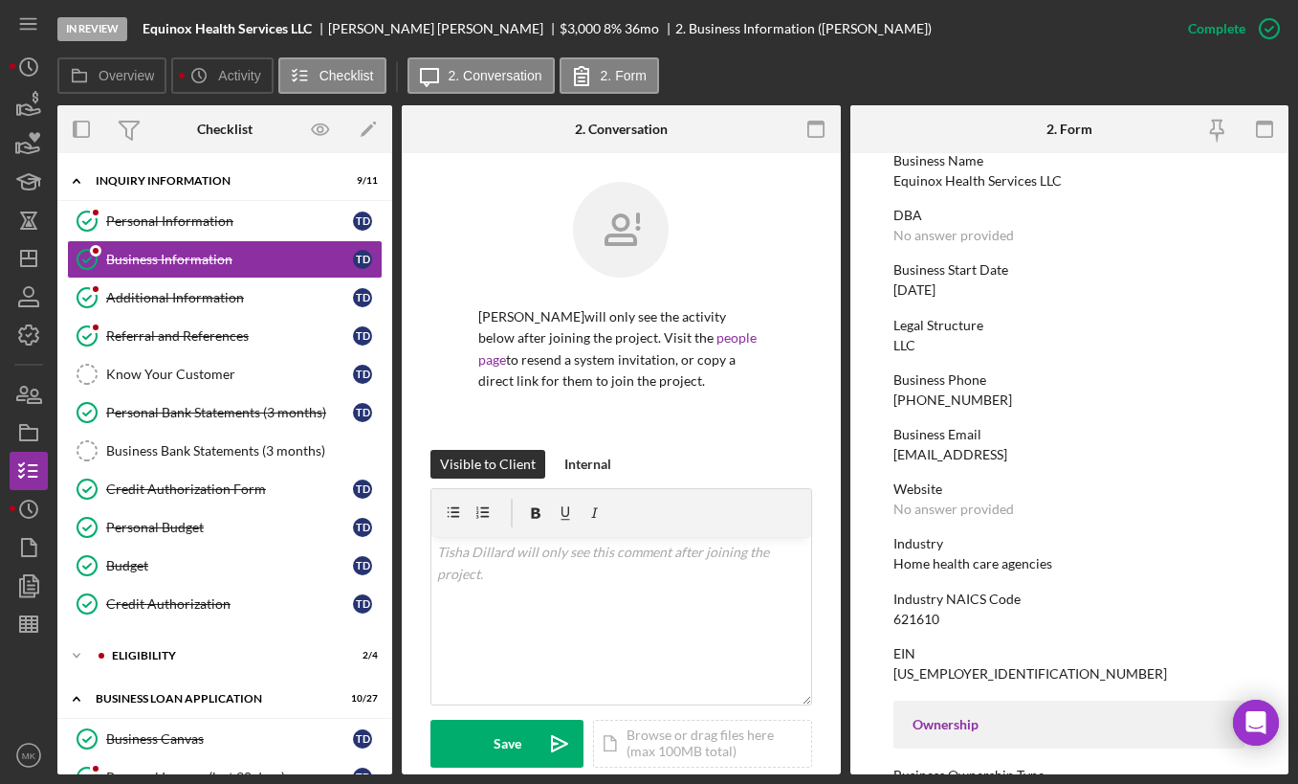
scroll to position [478, 0]
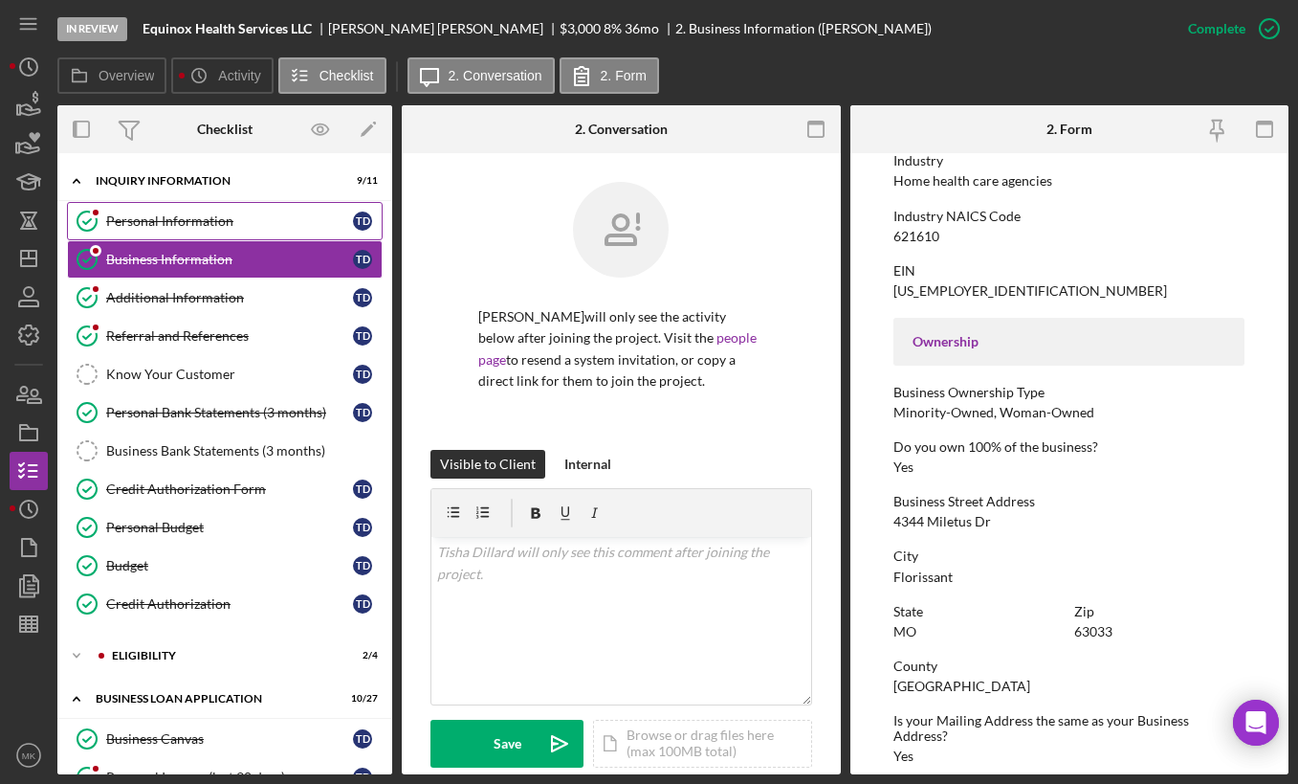
click at [171, 217] on div "Personal Information" at bounding box center [229, 220] width 247 height 15
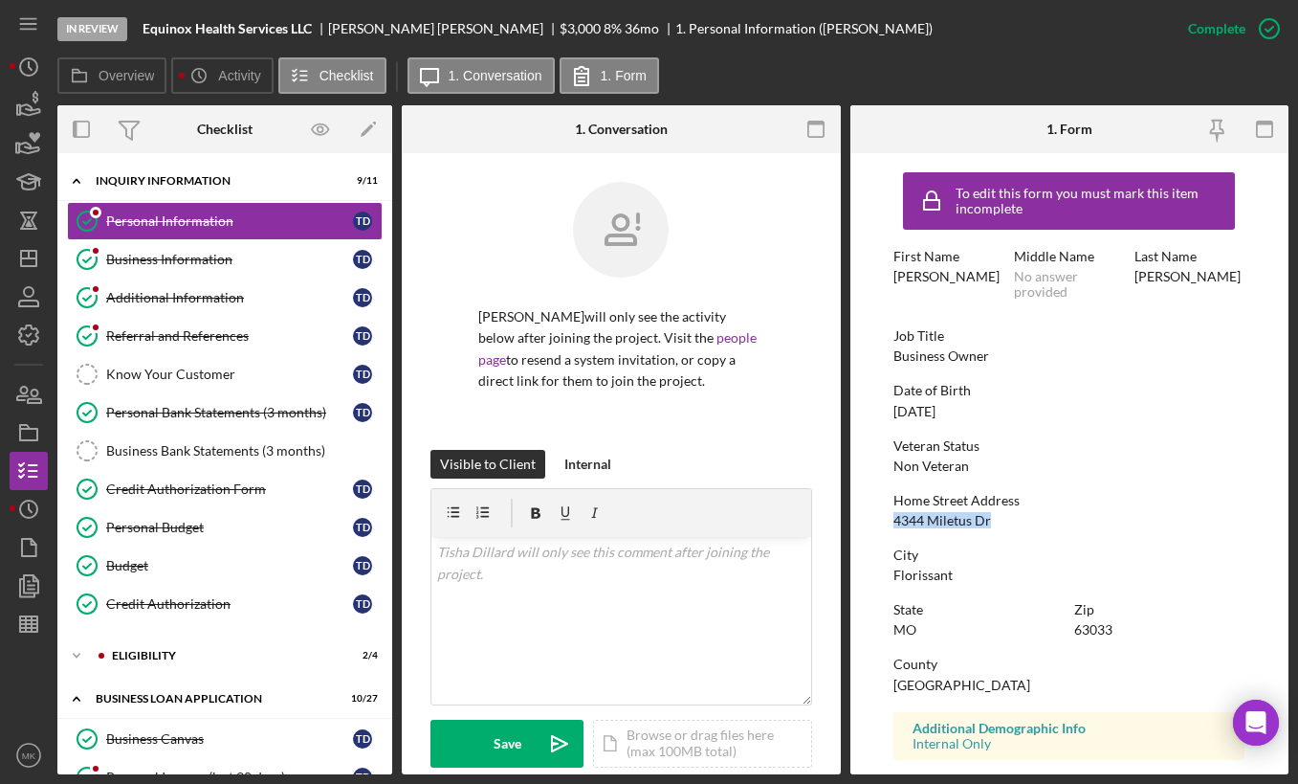
drag, startPoint x: 892, startPoint y: 520, endPoint x: 995, endPoint y: 518, distance: 103.4
click at [995, 518] on form "To edit this form you must mark this item incomplete First Name [PERSON_NAME] M…" at bounding box center [1069, 463] width 439 height 621
drag, startPoint x: 995, startPoint y: 518, endPoint x: 969, endPoint y: 519, distance: 25.9
copy div "4344 Miletus Dr"
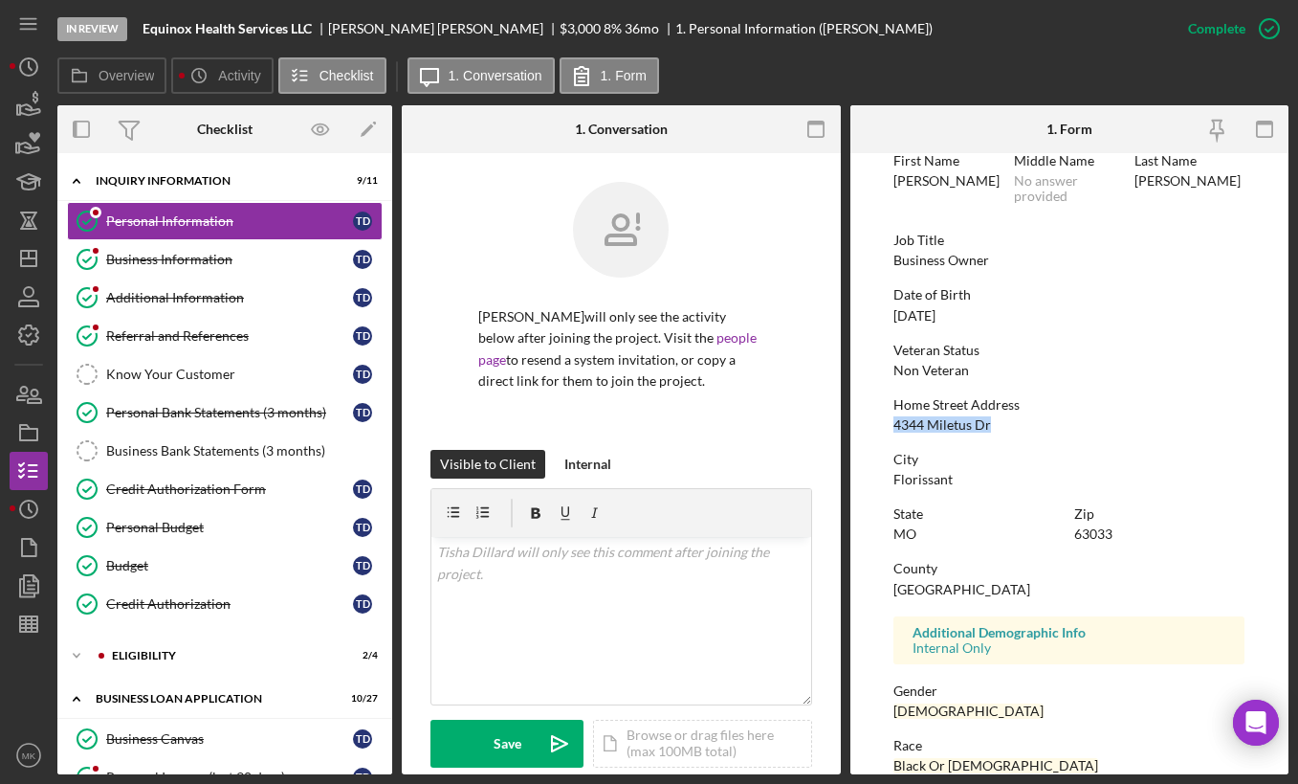
scroll to position [288, 0]
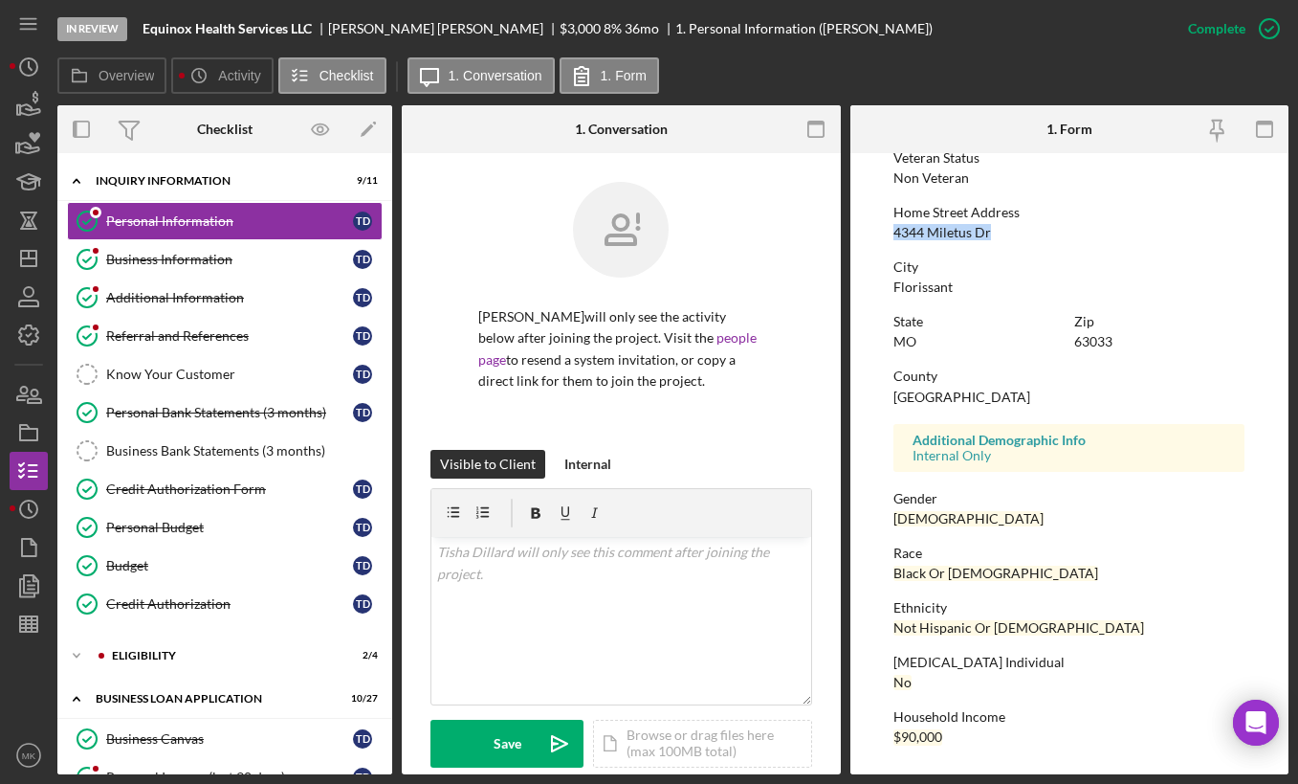
drag, startPoint x: 190, startPoint y: 301, endPoint x: 619, endPoint y: 287, distance: 428.8
click at [190, 301] on div "Additional Information" at bounding box center [229, 297] width 247 height 15
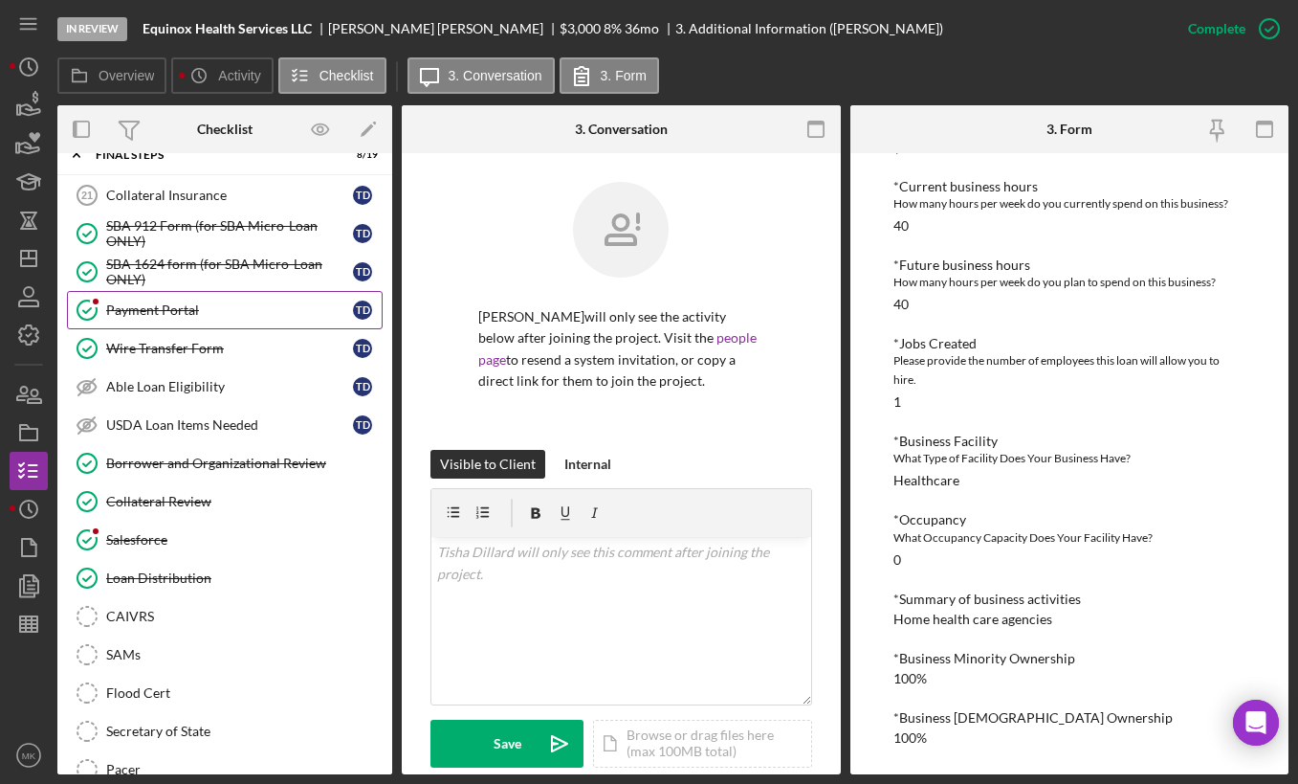
scroll to position [1482, 0]
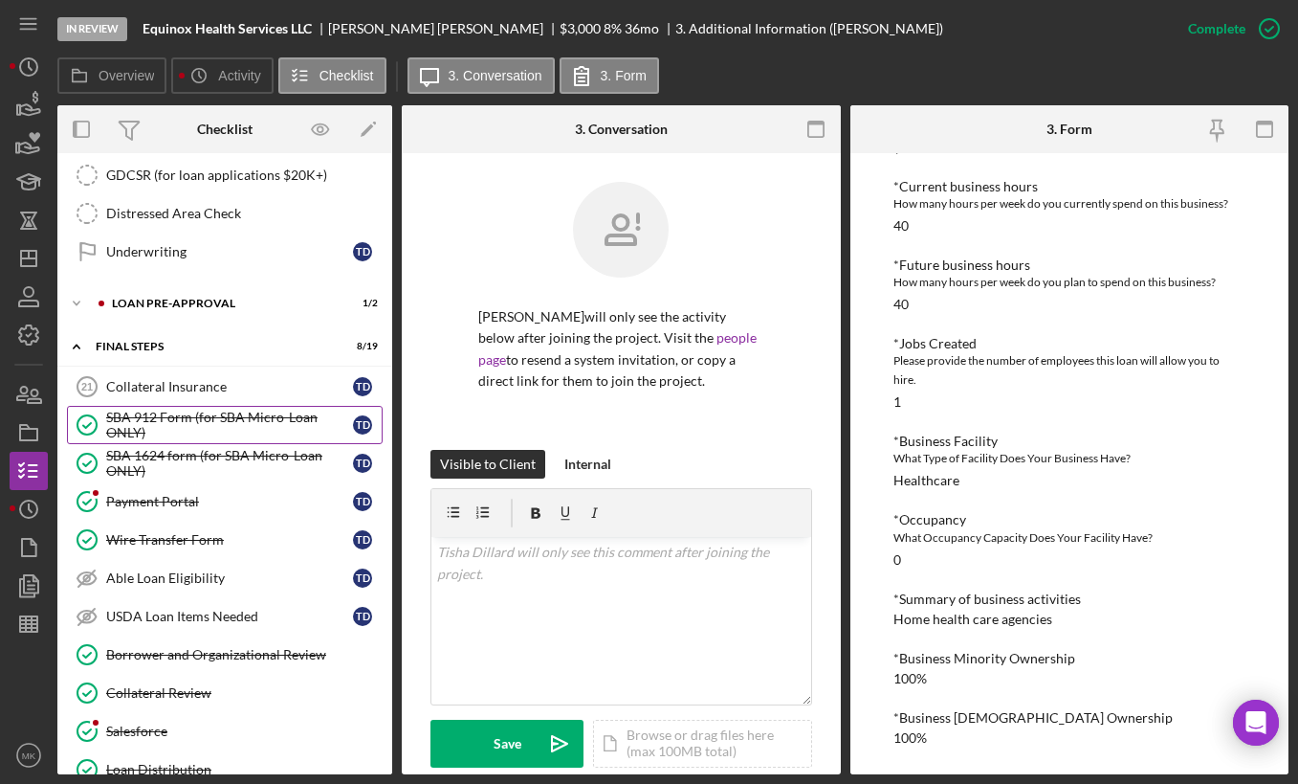
click at [176, 418] on div "SBA 912 Form (for SBA Micro-Loan ONLY)" at bounding box center [229, 424] width 247 height 31
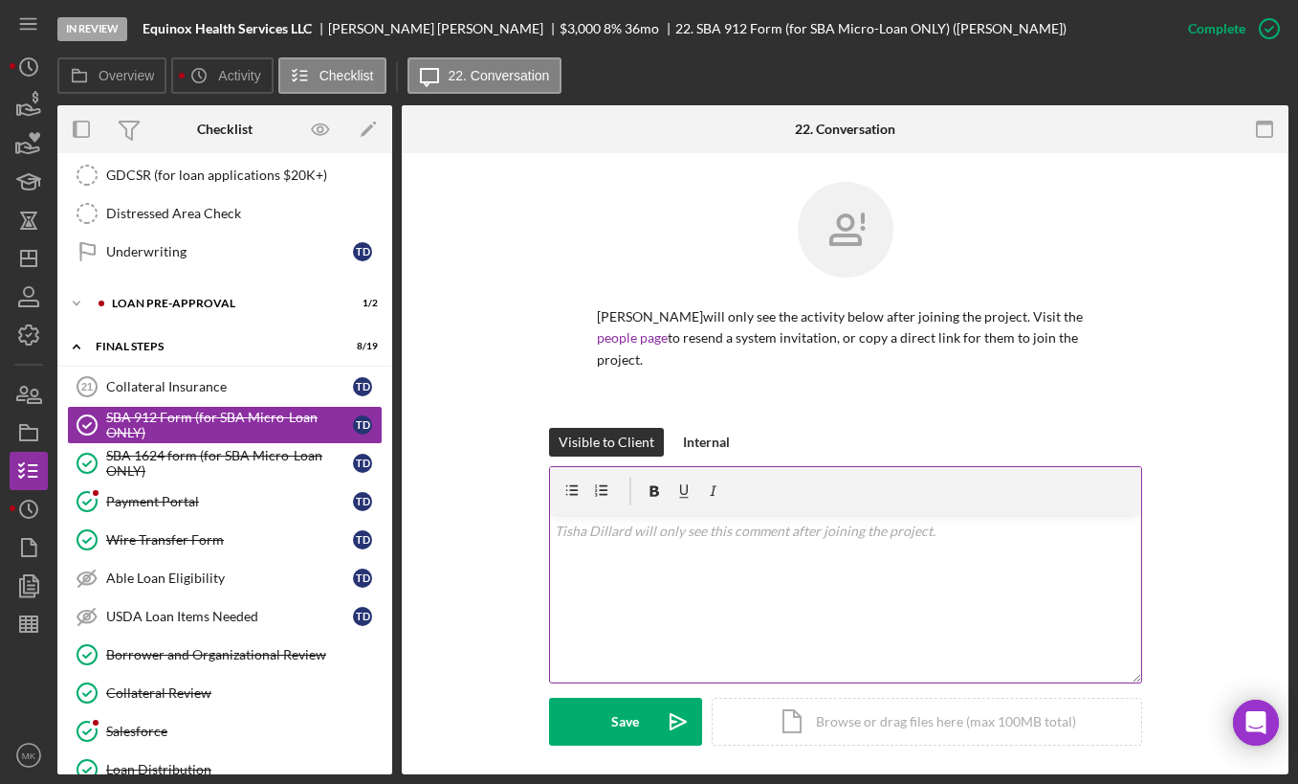
scroll to position [478, 0]
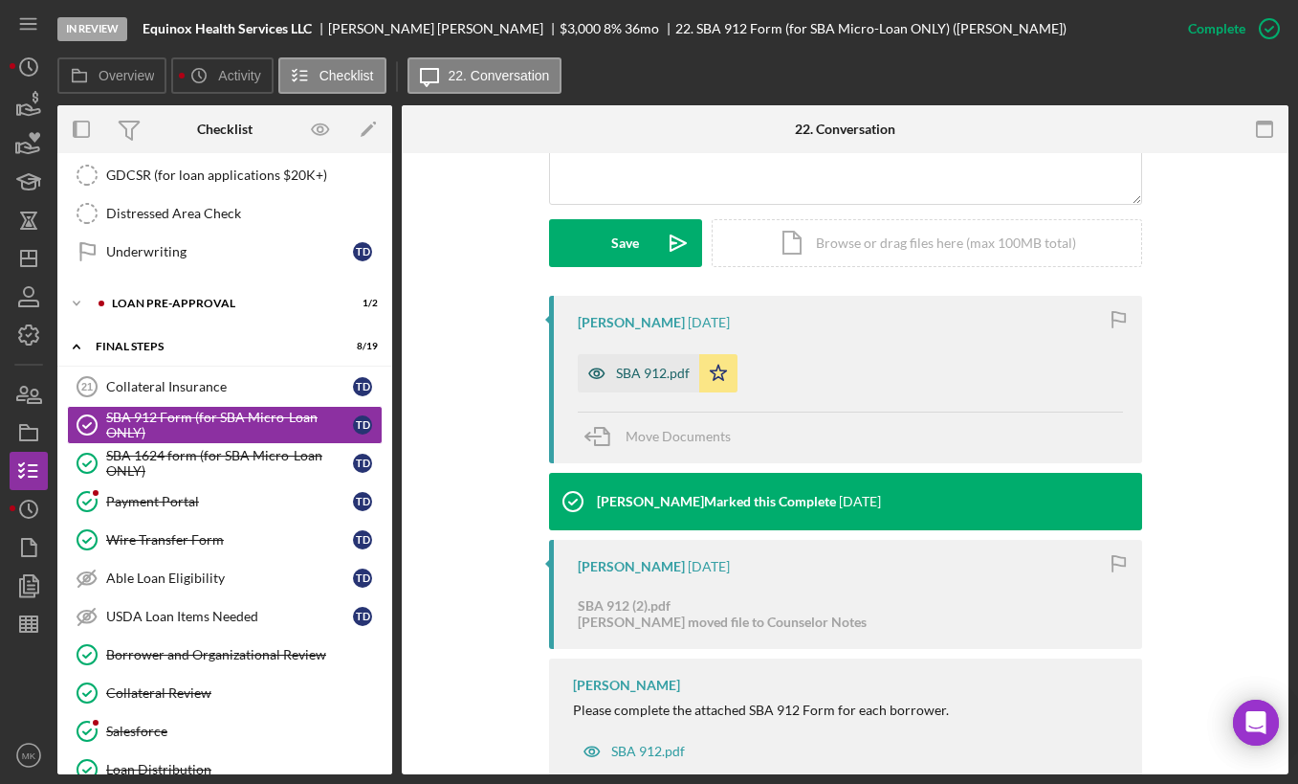
click at [638, 365] on div "SBA 912.pdf" at bounding box center [653, 372] width 74 height 15
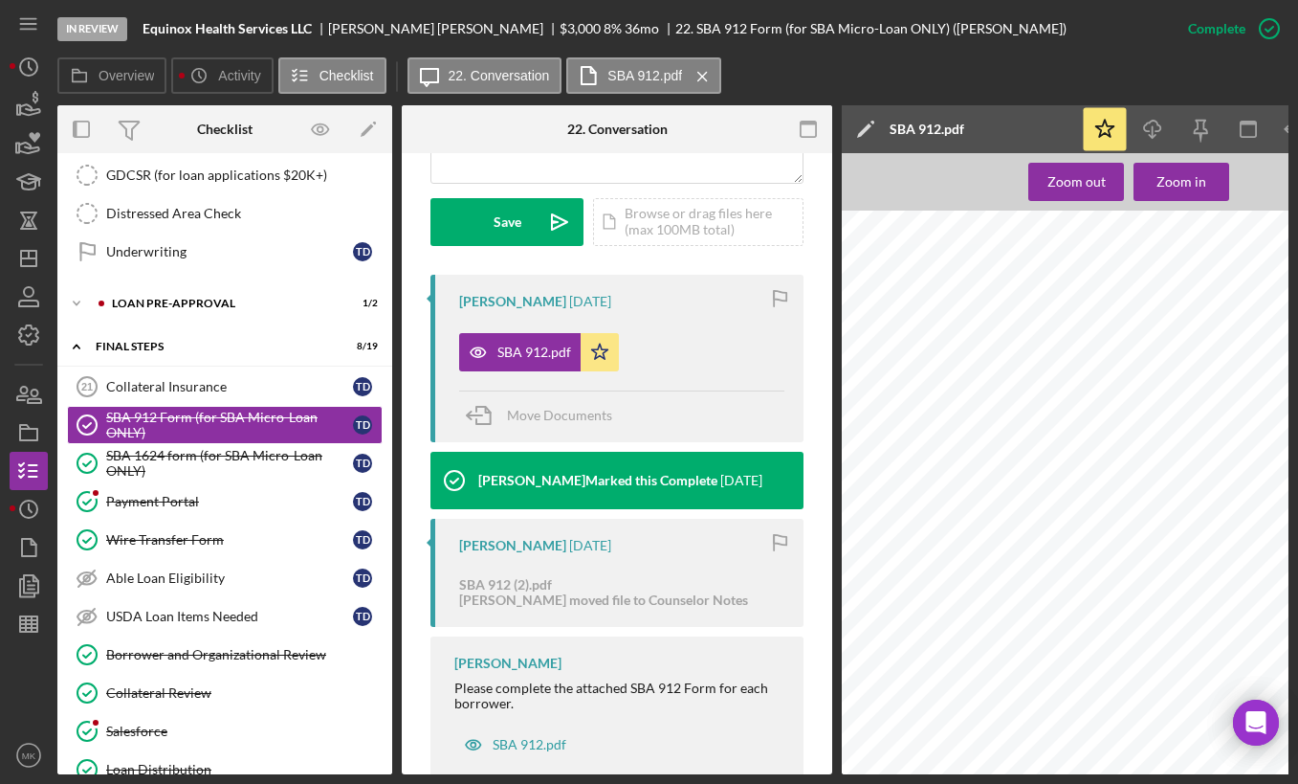
scroll to position [96, 0]
click at [244, 458] on div "SBA 1624 form (for SBA Micro-Loan ONLY)" at bounding box center [229, 463] width 247 height 31
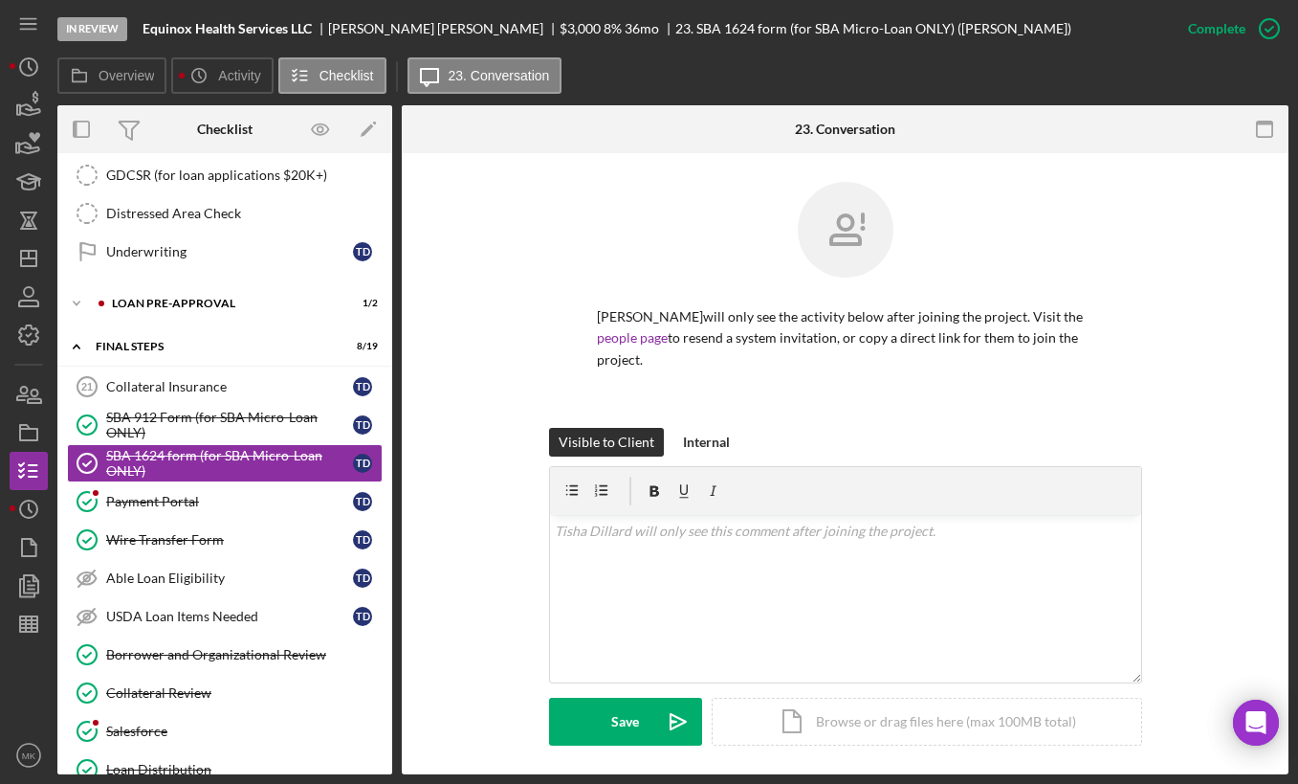
scroll to position [392, 0]
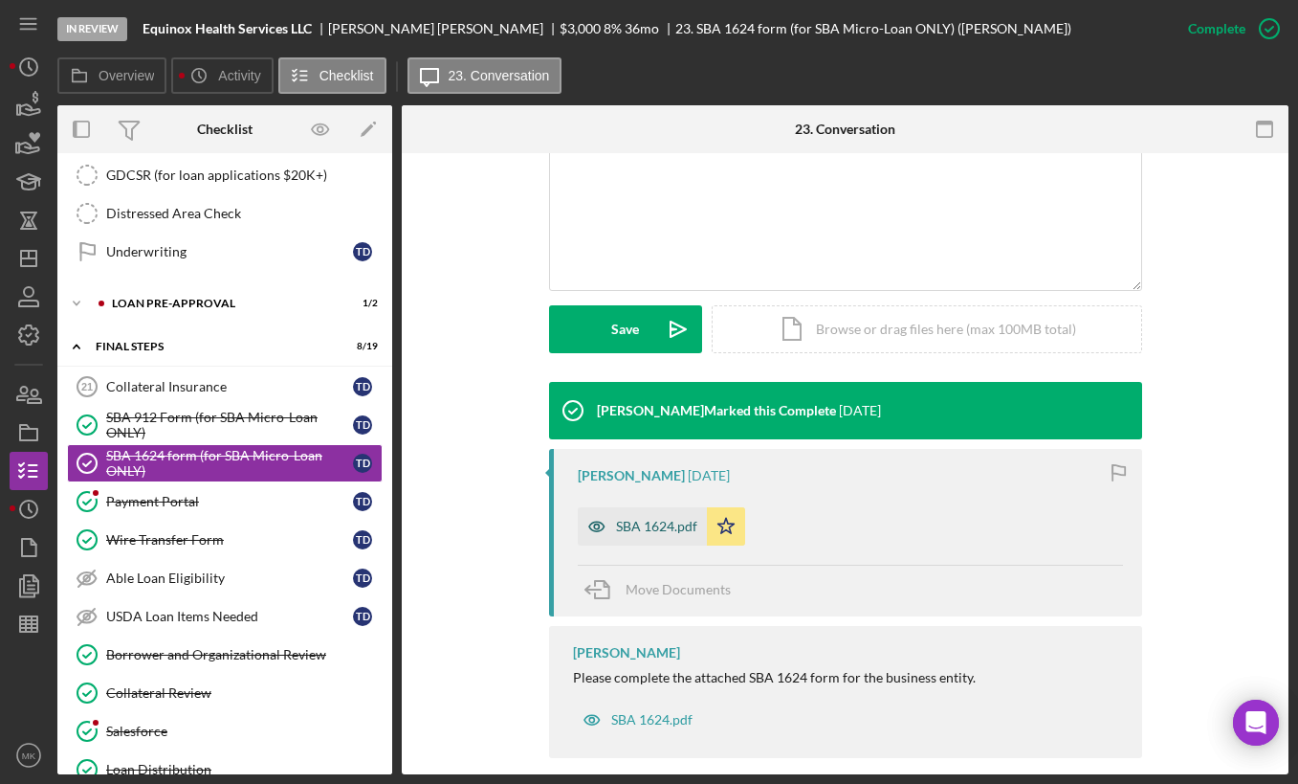
click at [656, 519] on div "SBA 1624.pdf" at bounding box center [656, 526] width 81 height 15
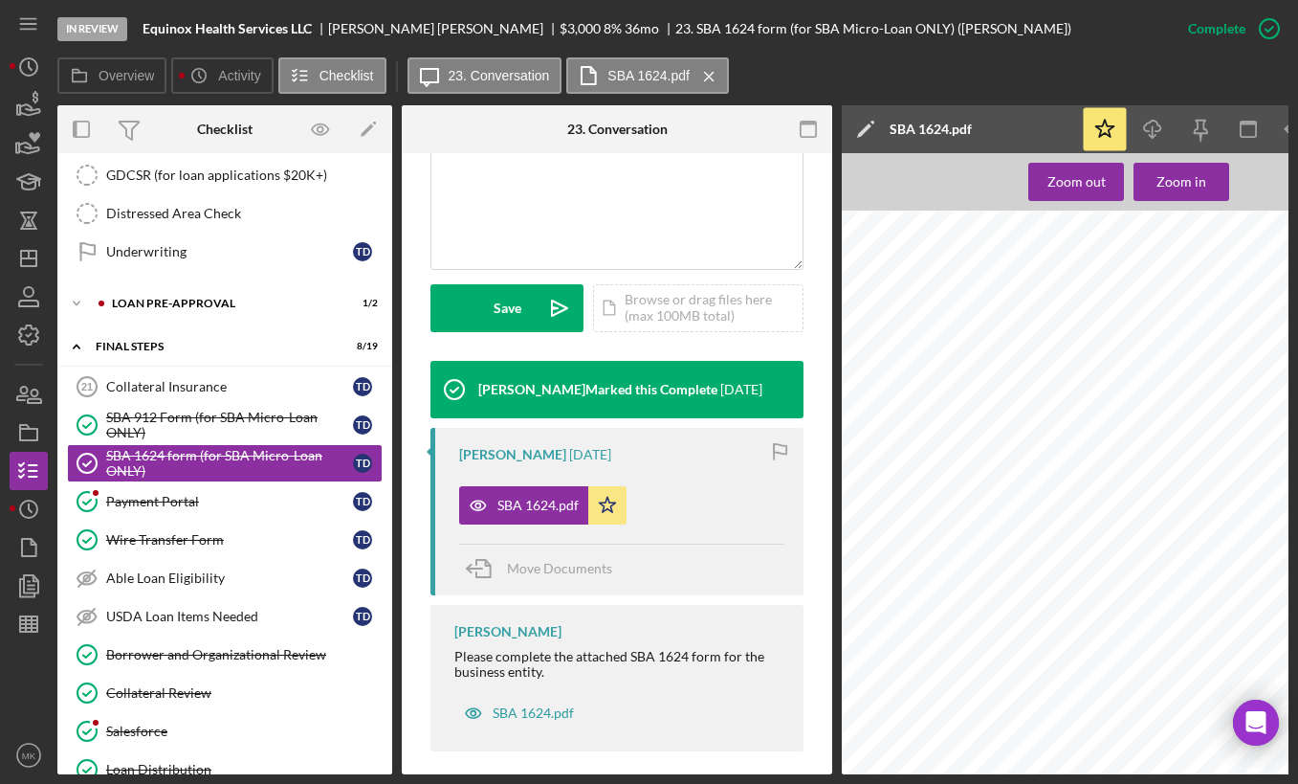
scroll to position [96, 0]
